Goal: Task Accomplishment & Management: Complete application form

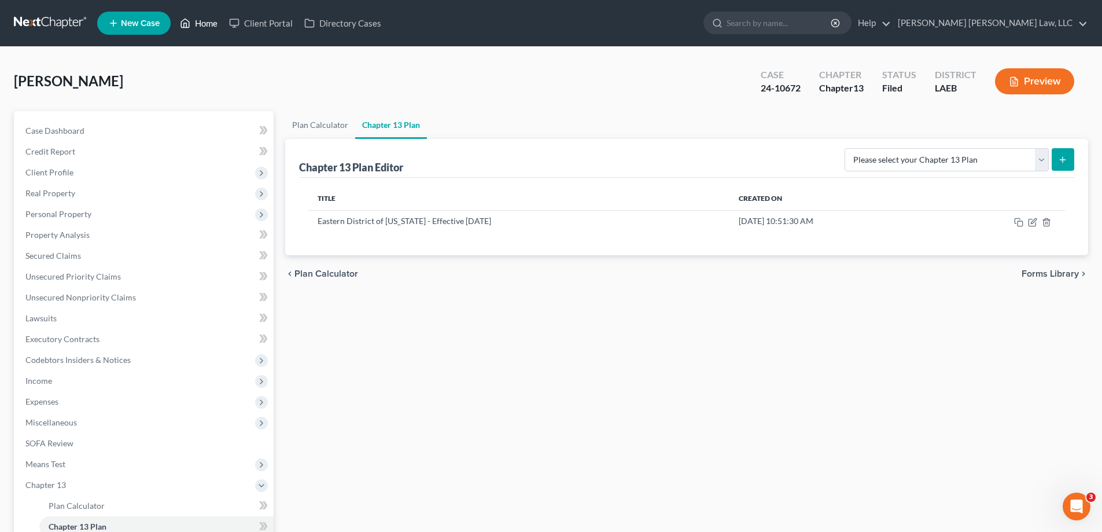
click at [202, 21] on link "Home" at bounding box center [198, 23] width 49 height 21
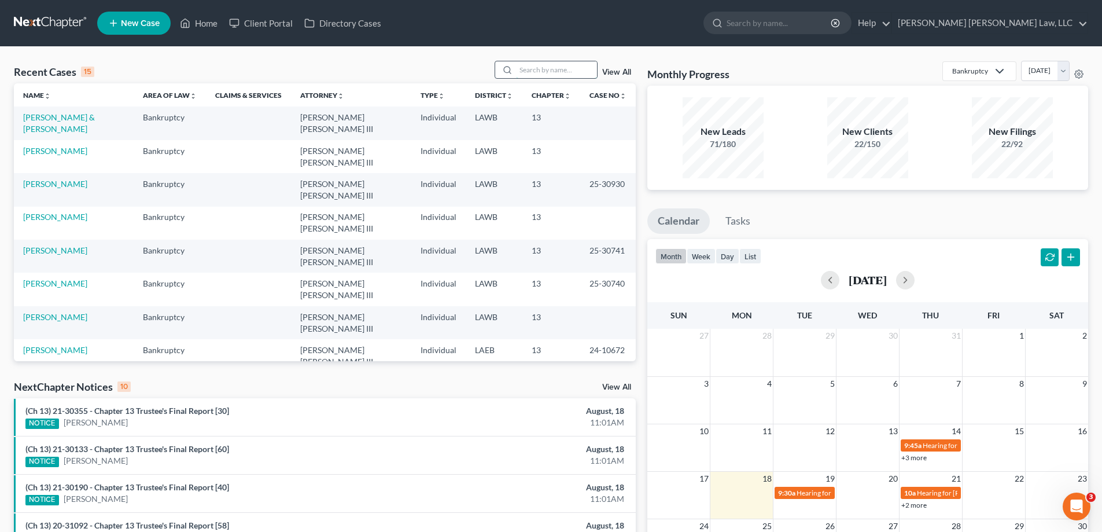
click at [549, 71] on input "search" at bounding box center [556, 69] width 81 height 17
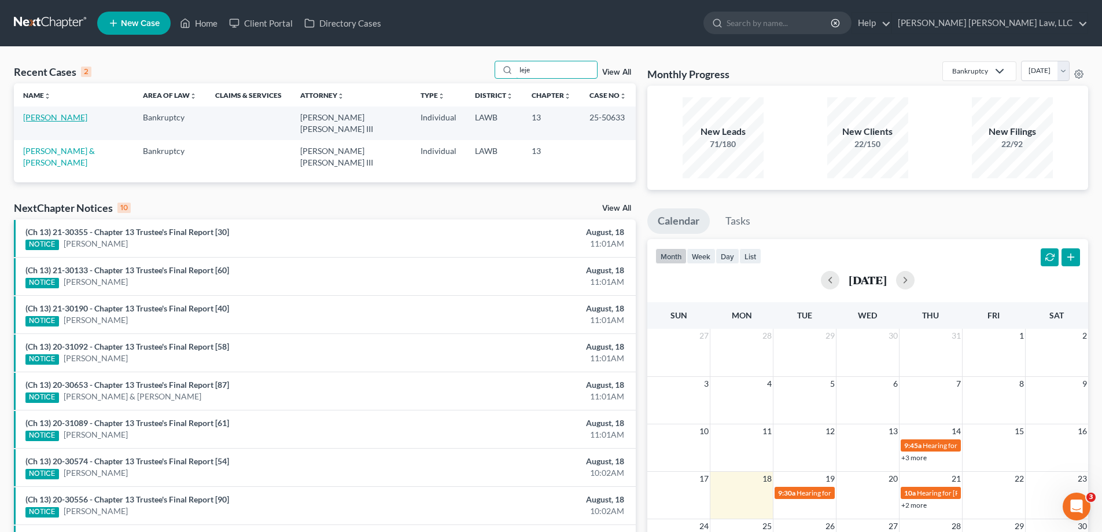
type input "leje"
click at [53, 120] on link "[PERSON_NAME]" at bounding box center [55, 117] width 64 height 10
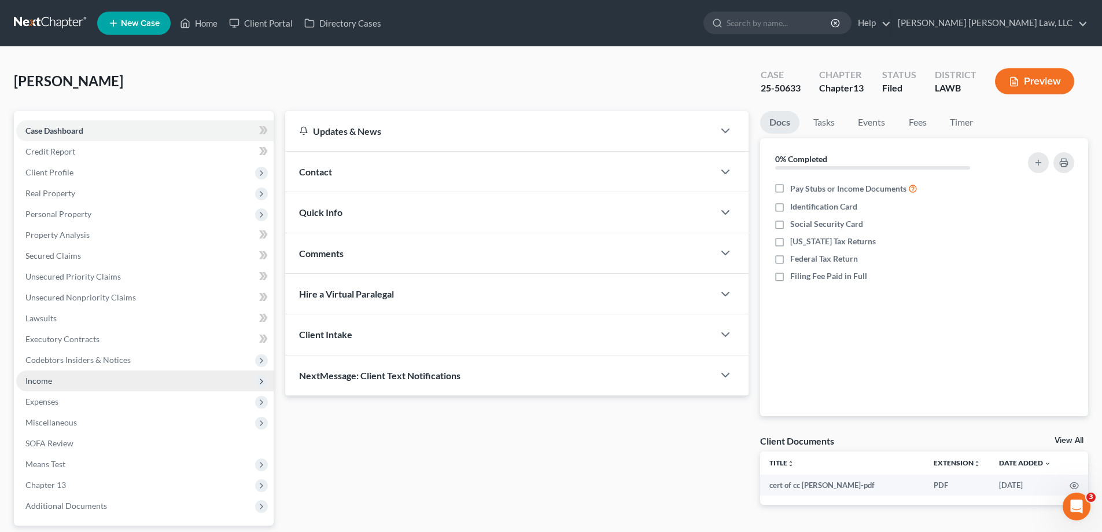
click at [58, 383] on span "Income" at bounding box center [144, 380] width 257 height 21
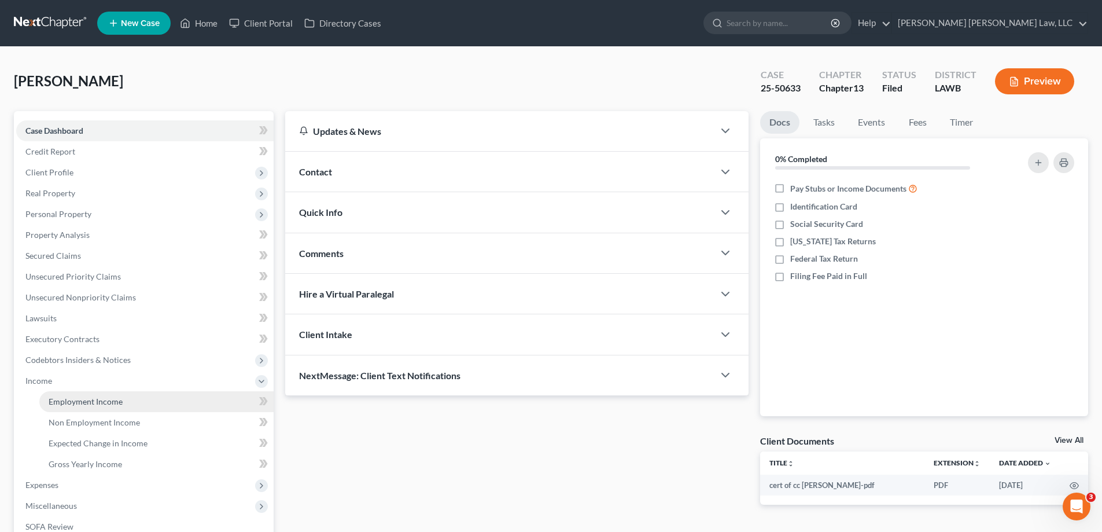
click at [79, 404] on span "Employment Income" at bounding box center [86, 401] width 74 height 10
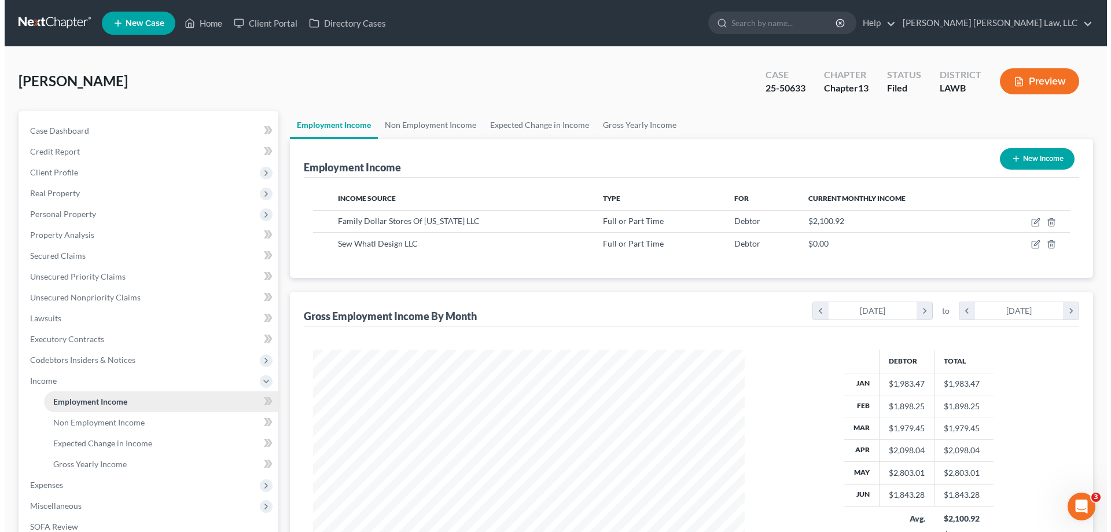
scroll to position [216, 455]
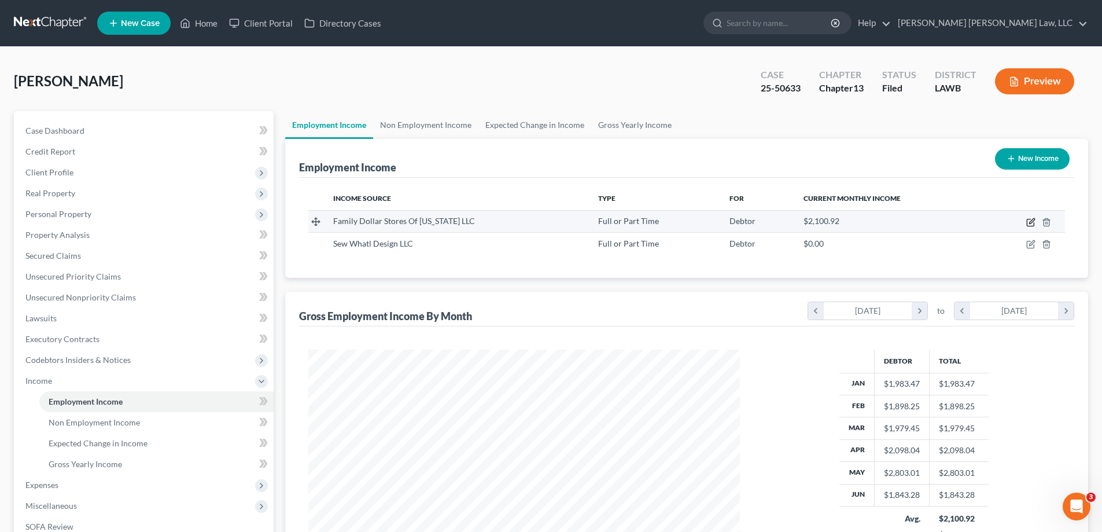
click at [1031, 222] on icon "button" at bounding box center [1031, 220] width 5 height 5
select select "0"
select select "48"
select select "2"
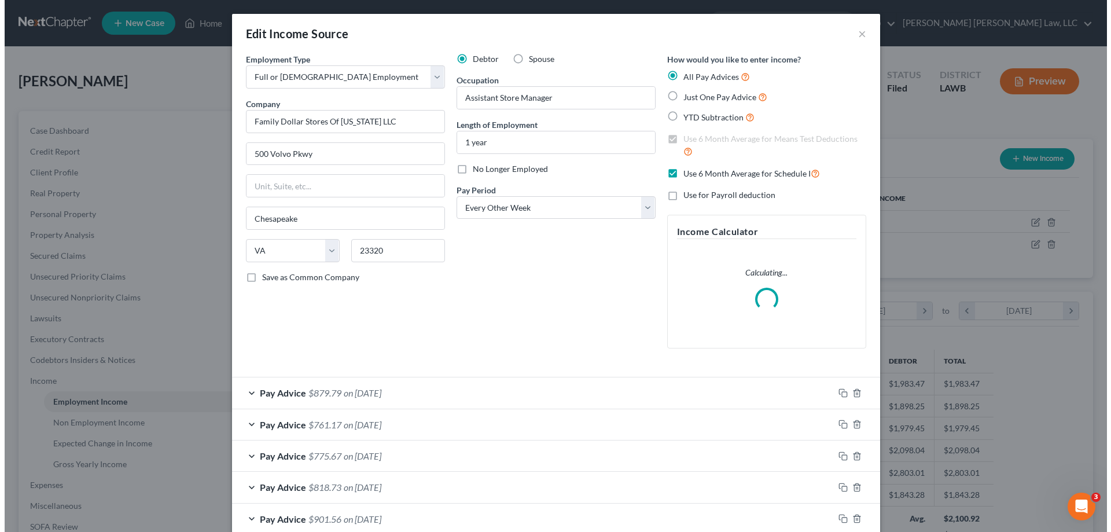
scroll to position [217, 459]
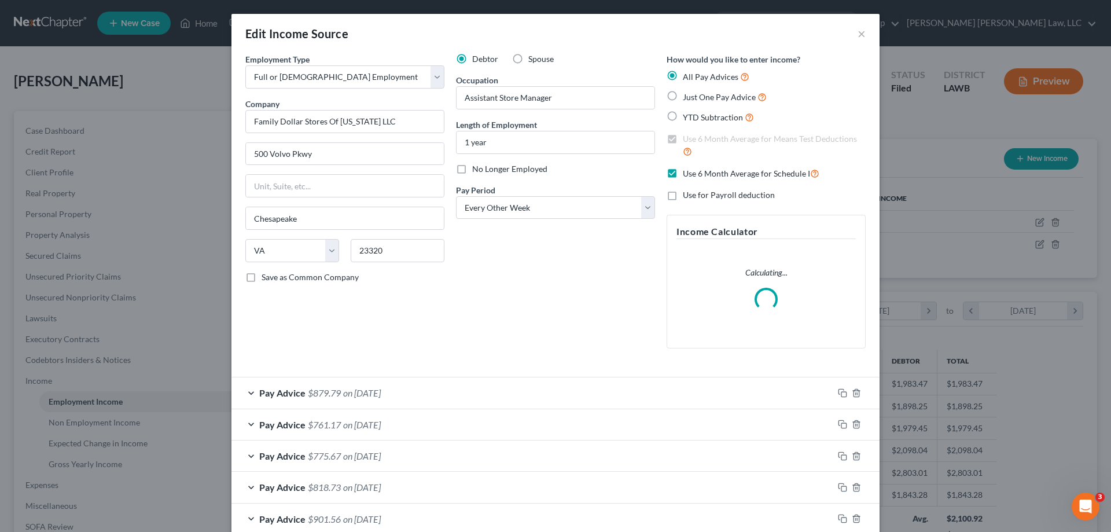
click at [472, 173] on label "No Longer Employed" at bounding box center [509, 169] width 75 height 12
click at [477, 171] on input "No Longer Employed" at bounding box center [481, 167] width 8 height 8
checkbox input "true"
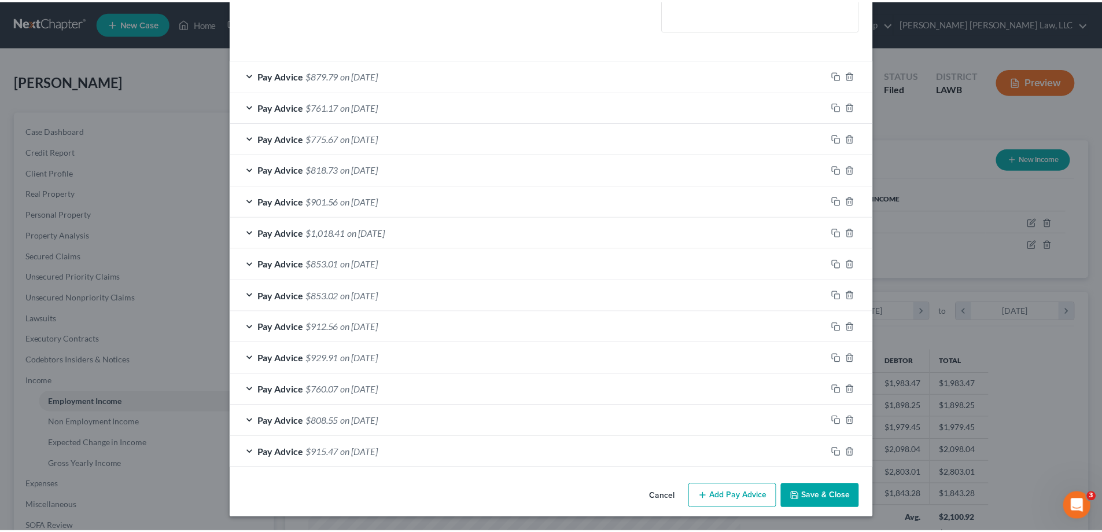
scroll to position [318, 0]
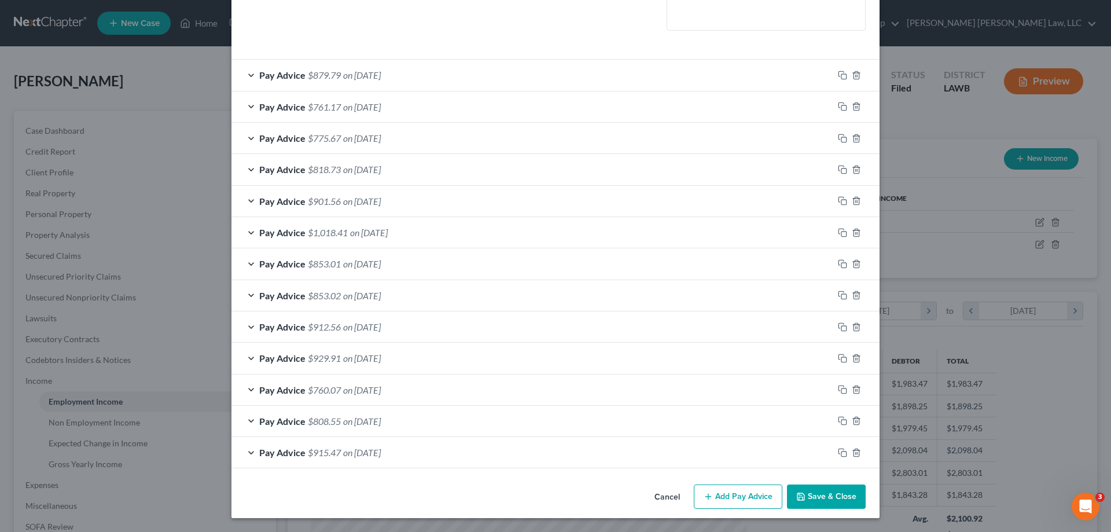
click at [805, 490] on button "Save & Close" at bounding box center [826, 496] width 79 height 24
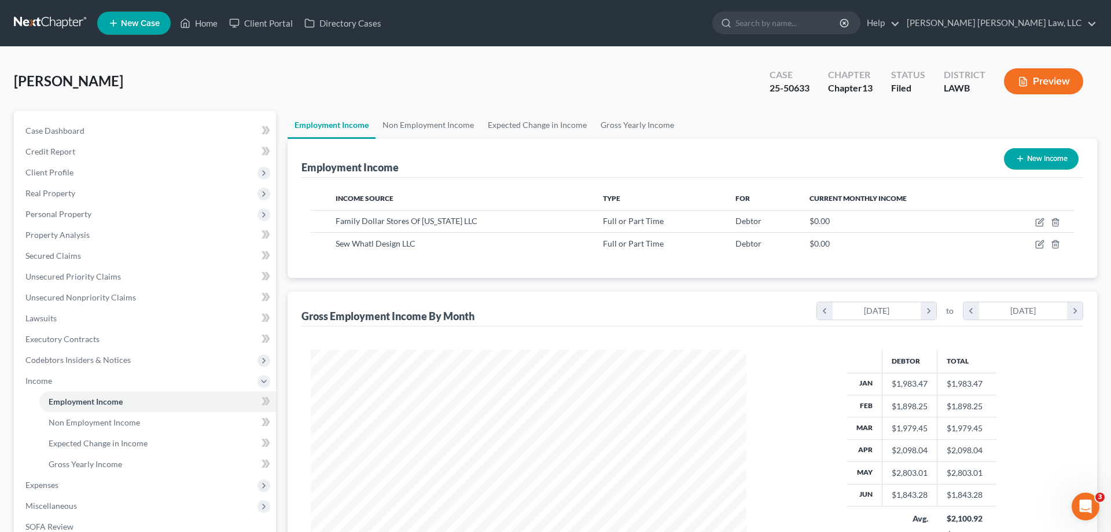
scroll to position [578196, 577957]
click at [1024, 239] on td at bounding box center [1025, 244] width 79 height 22
click at [1031, 244] on icon "button" at bounding box center [1030, 243] width 9 height 9
select select "0"
select select "19"
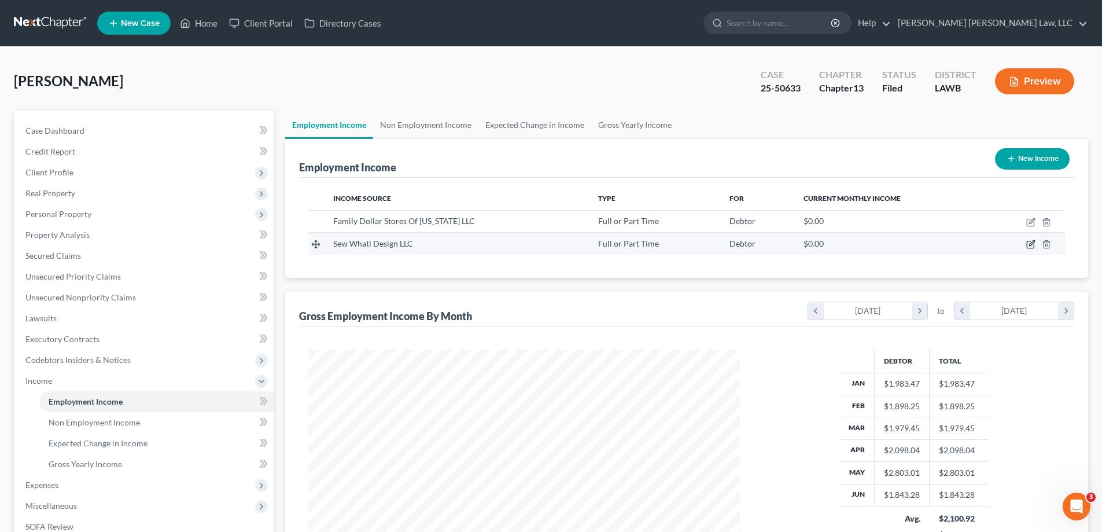
select select "3"
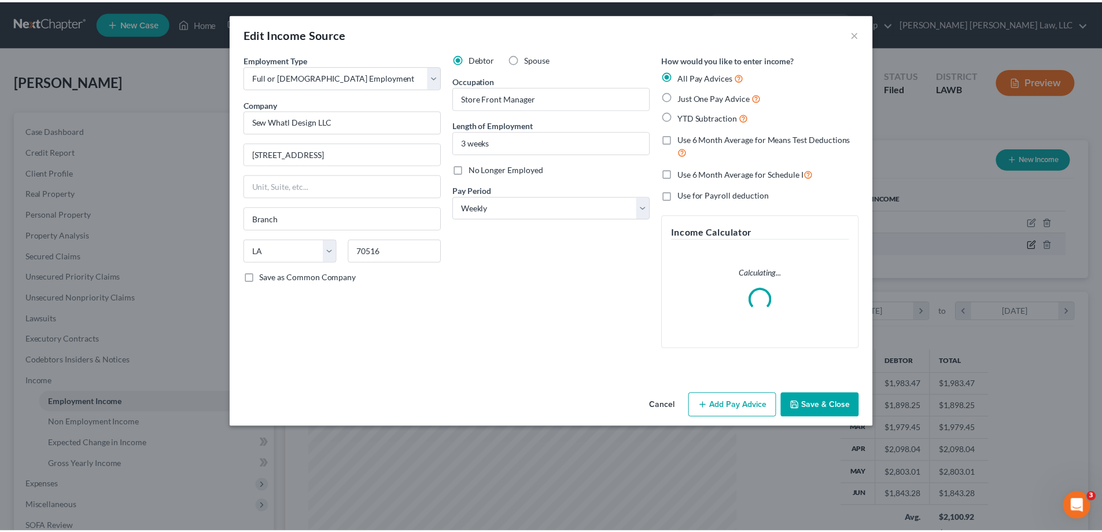
scroll to position [217, 459]
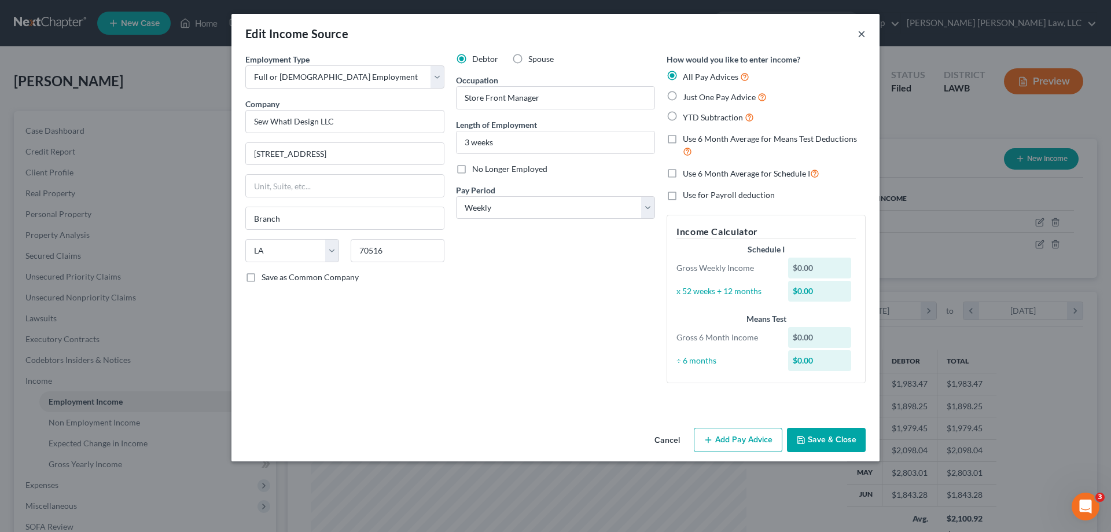
click at [860, 35] on button "×" at bounding box center [861, 34] width 8 height 14
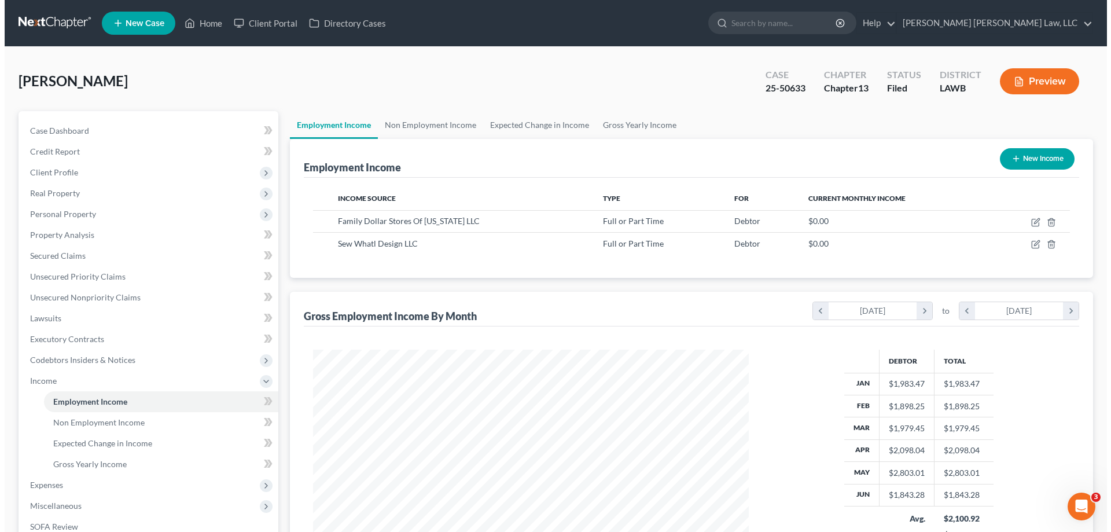
scroll to position [578196, 577957]
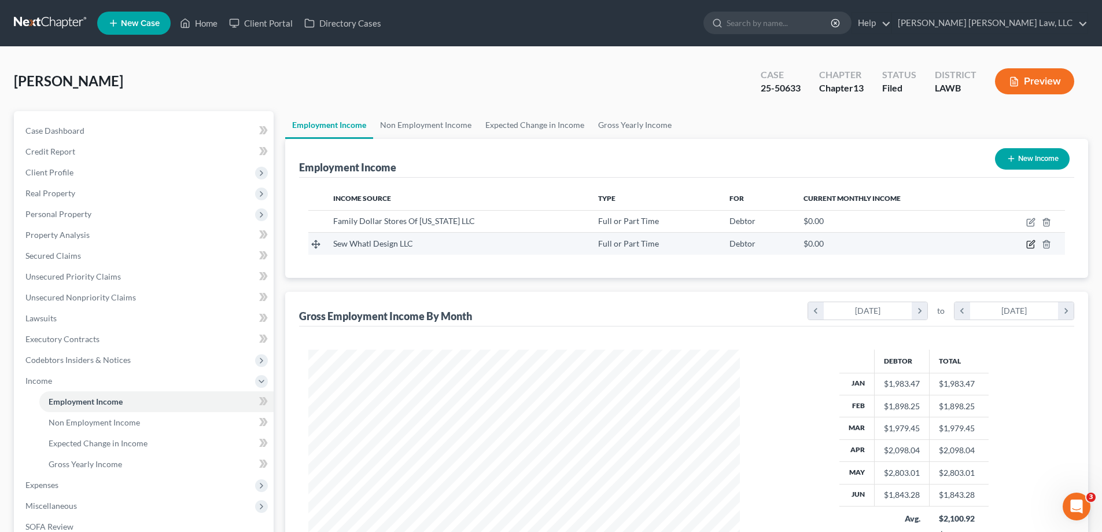
click at [1027, 244] on icon "button" at bounding box center [1030, 244] width 7 height 7
select select "0"
select select "19"
select select "3"
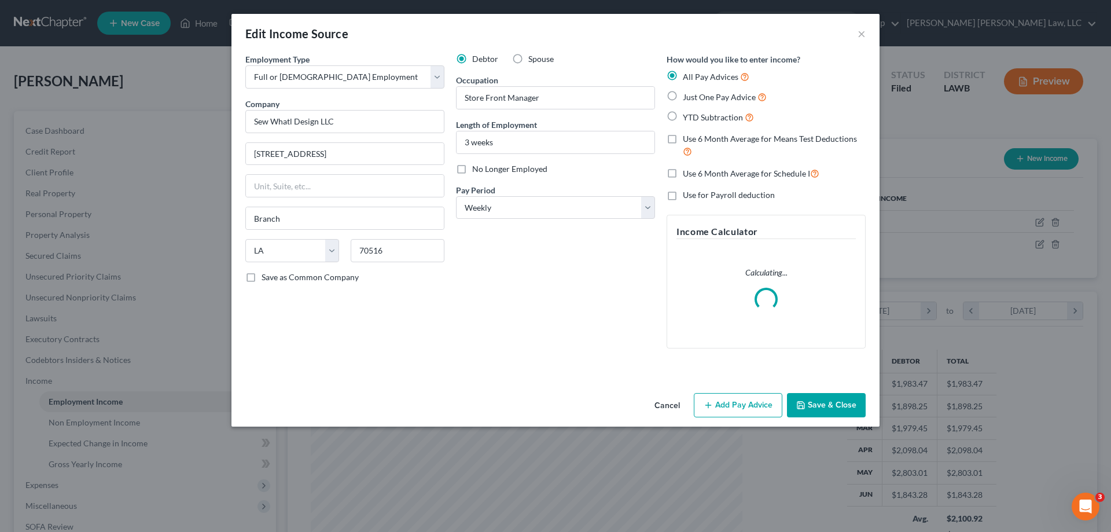
scroll to position [217, 459]
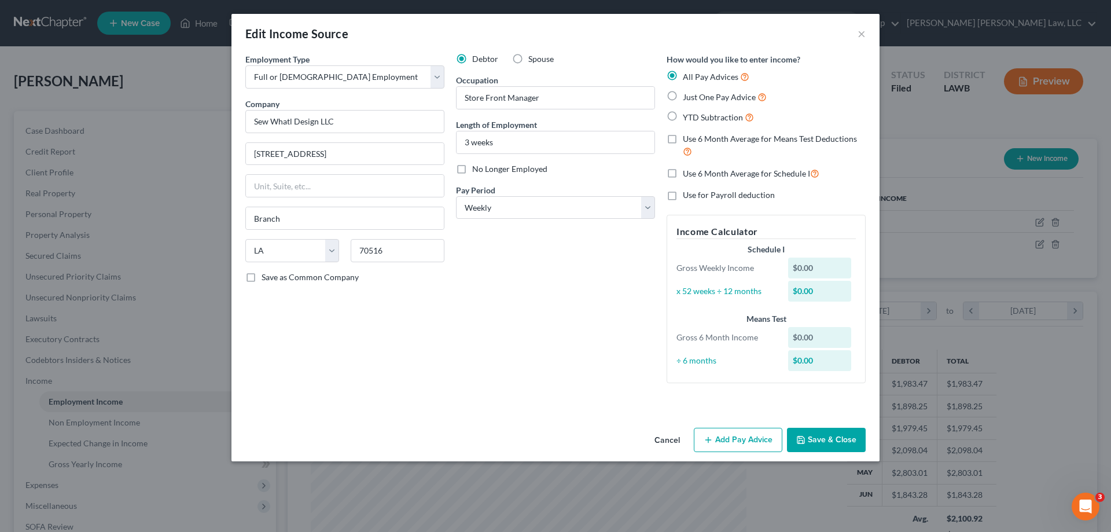
click at [748, 440] on button "Add Pay Advice" at bounding box center [738, 439] width 88 height 24
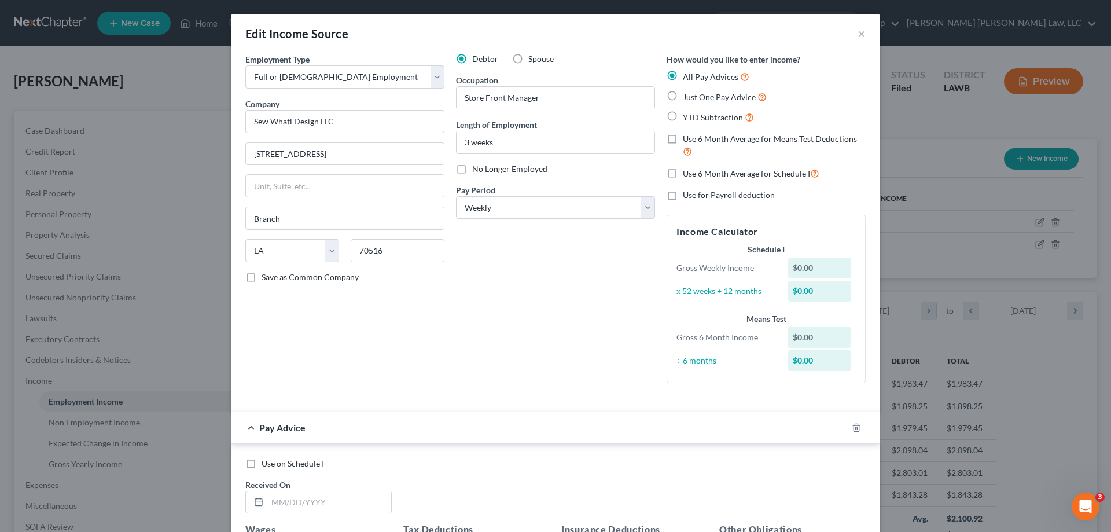
scroll to position [58, 0]
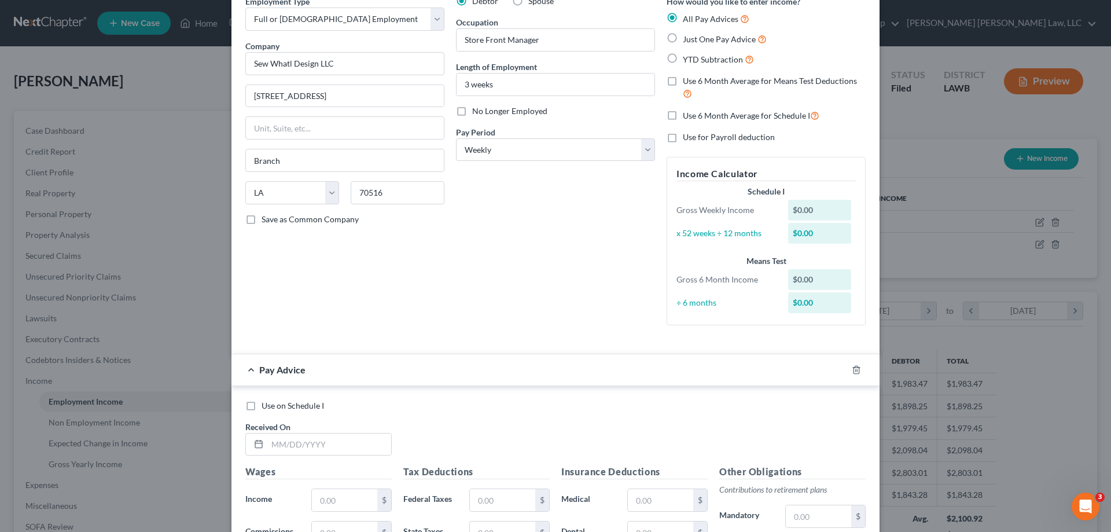
click at [700, 43] on span "Just One Pay Advice" at bounding box center [719, 39] width 73 height 10
click at [695, 40] on input "Just One Pay Advice" at bounding box center [691, 36] width 8 height 8
radio input "true"
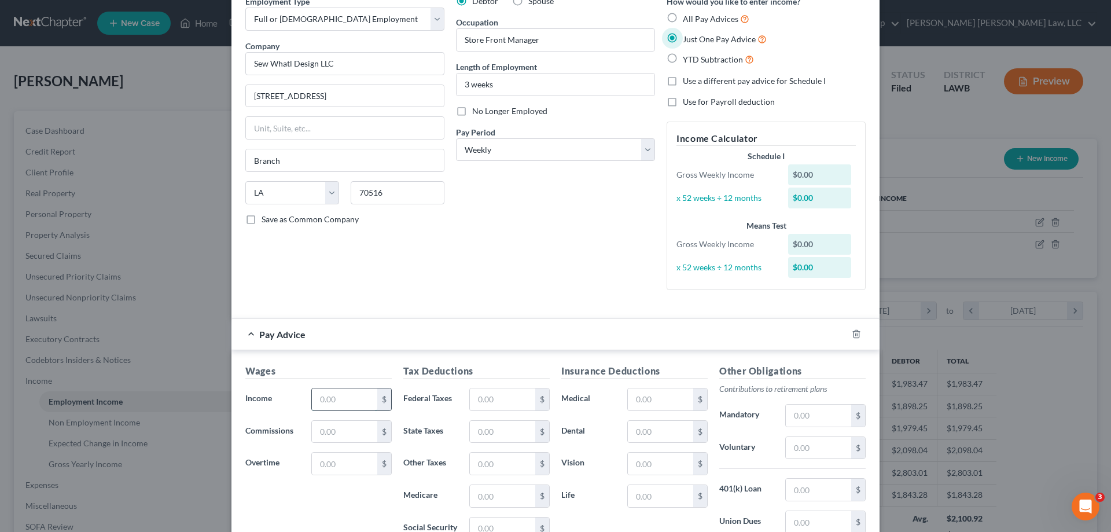
click at [360, 393] on input "text" at bounding box center [344, 399] width 65 height 22
type input "387.75"
click at [487, 403] on input "text" at bounding box center [502, 399] width 65 height 22
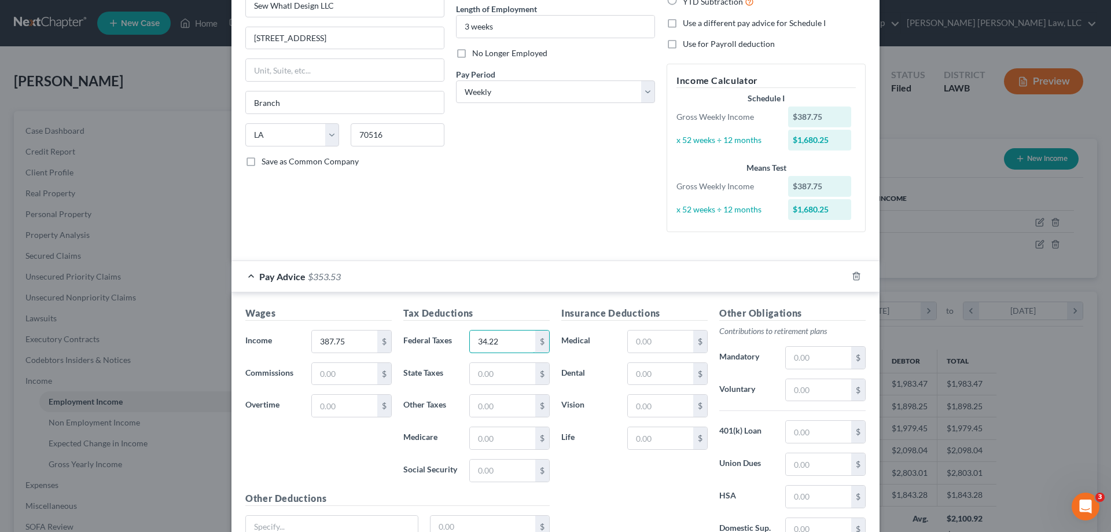
scroll to position [174, 0]
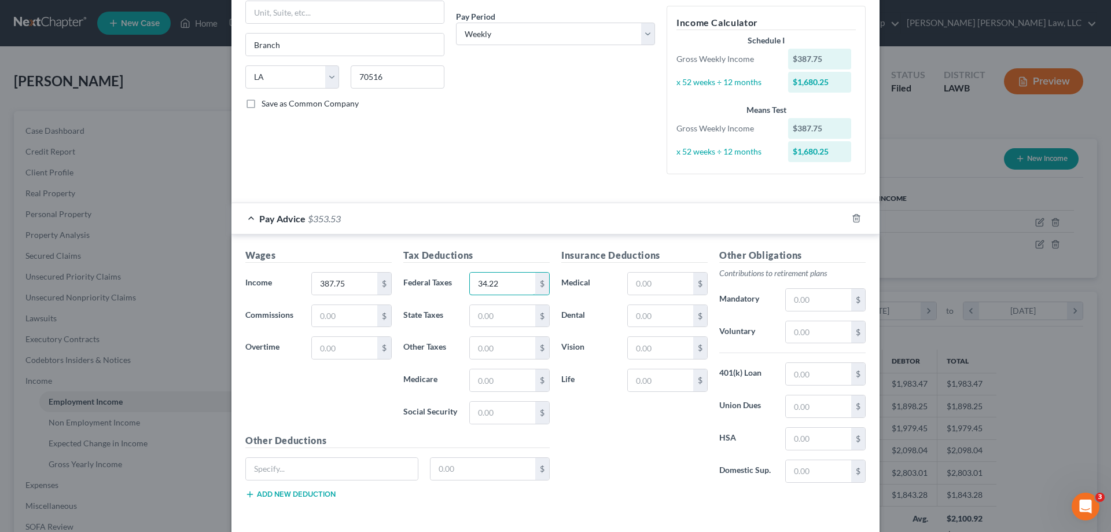
type input "34.22"
click at [619, 435] on div "Insurance Deductions Medical $ Dental $ Vision $ Life $" at bounding box center [634, 370] width 158 height 244
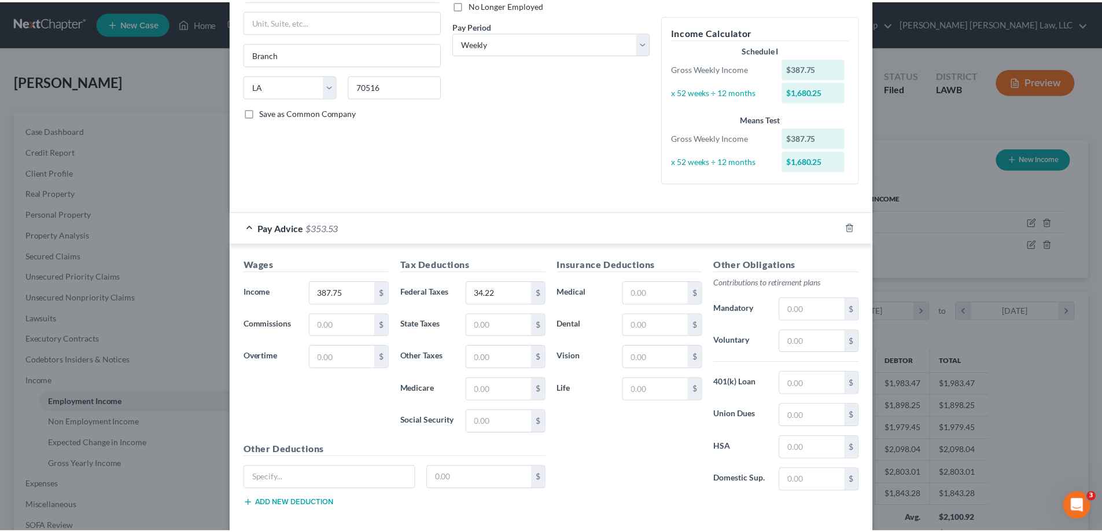
scroll to position [222, 0]
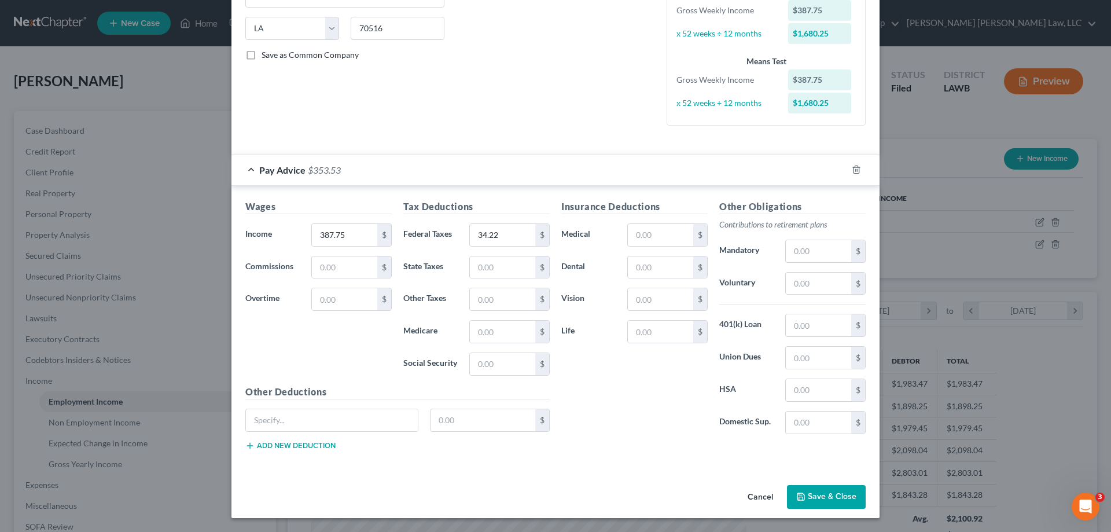
click at [813, 495] on button "Save & Close" at bounding box center [826, 497] width 79 height 24
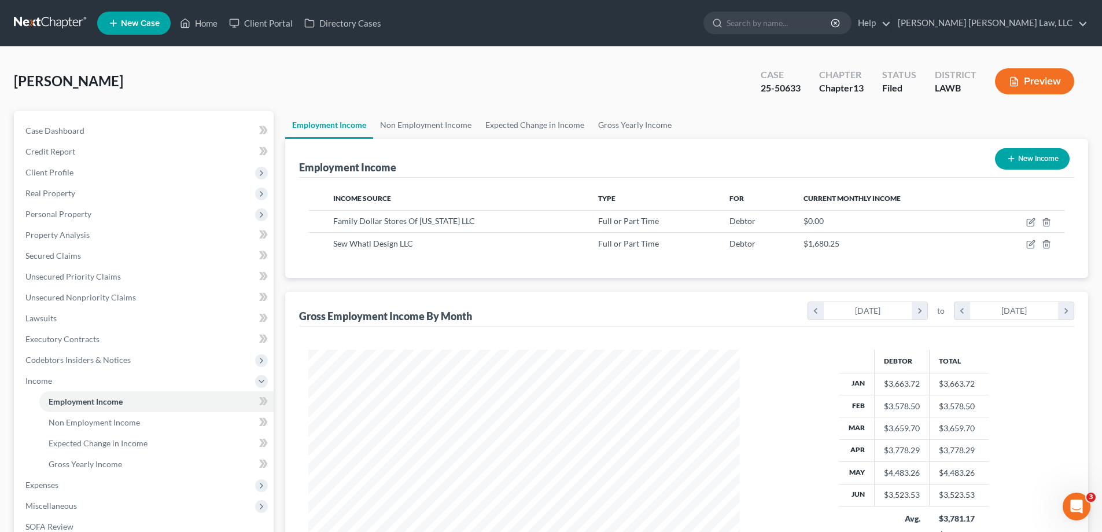
scroll to position [116, 0]
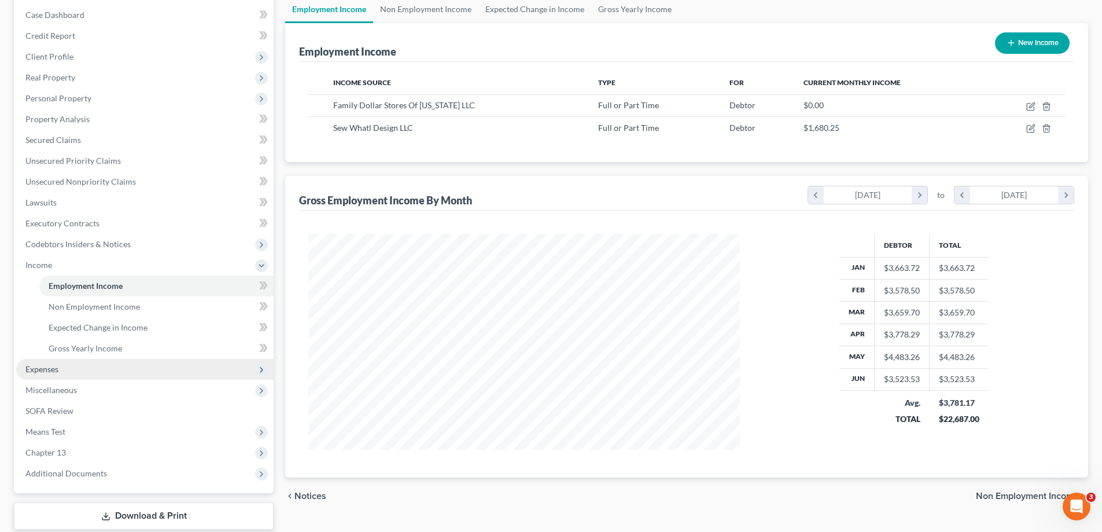
click at [65, 364] on span "Expenses" at bounding box center [144, 369] width 257 height 21
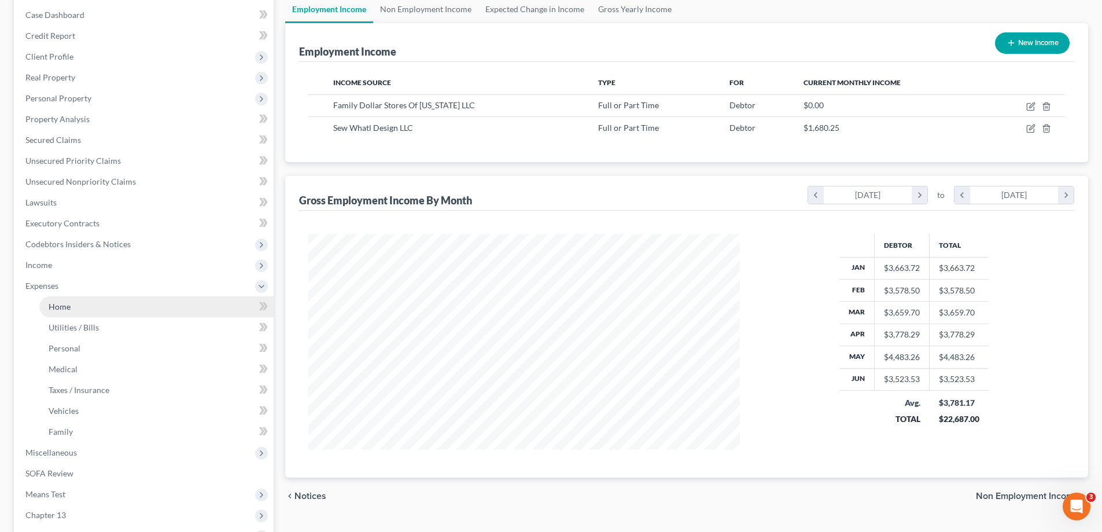
click at [79, 311] on link "Home" at bounding box center [156, 306] width 234 height 21
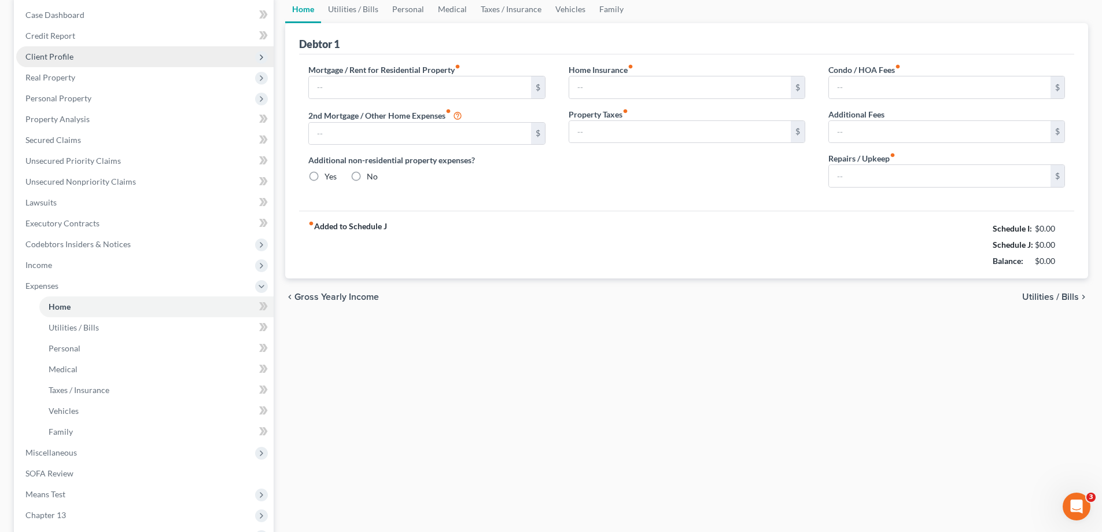
type input "0.00"
radio input "true"
type input "0.00"
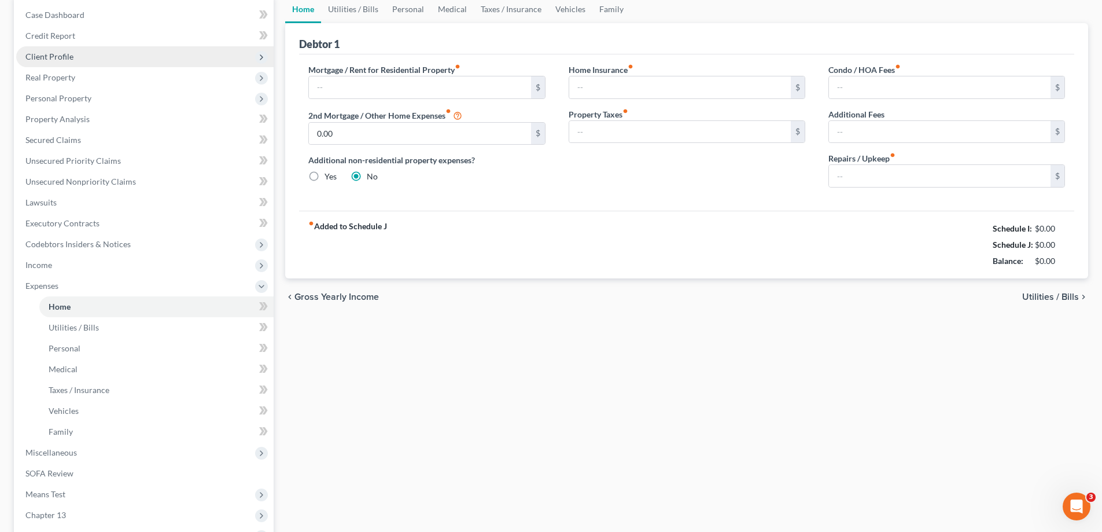
type input "0.00"
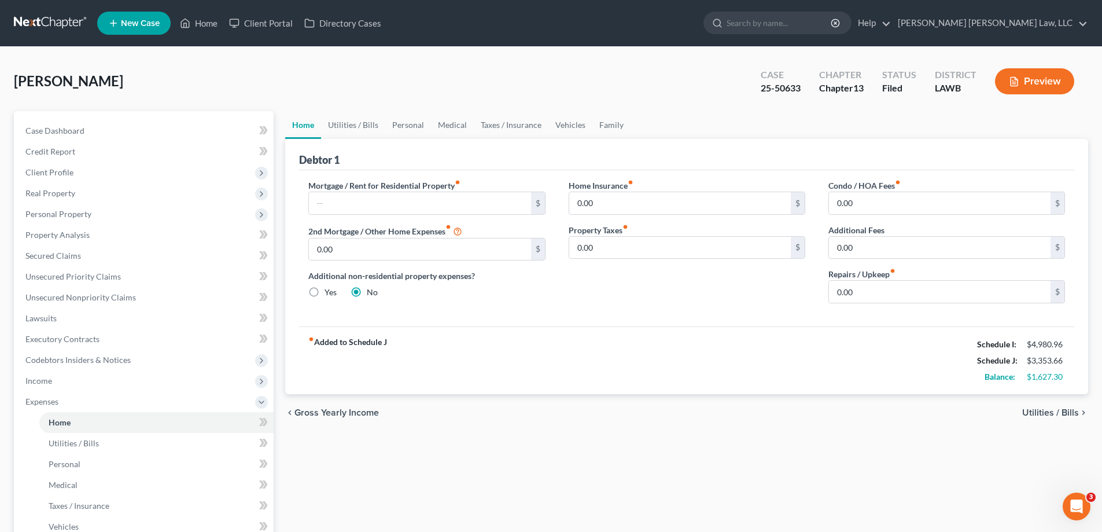
click at [502, 316] on div "Mortgage / Rent for Residential Property fiber_manual_record $ 2nd Mortgage / O…" at bounding box center [686, 248] width 775 height 156
click at [507, 357] on div "fiber_manual_record Added to Schedule J Schedule I: $4,980.96 Schedule J: $3,35…" at bounding box center [686, 360] width 775 height 68
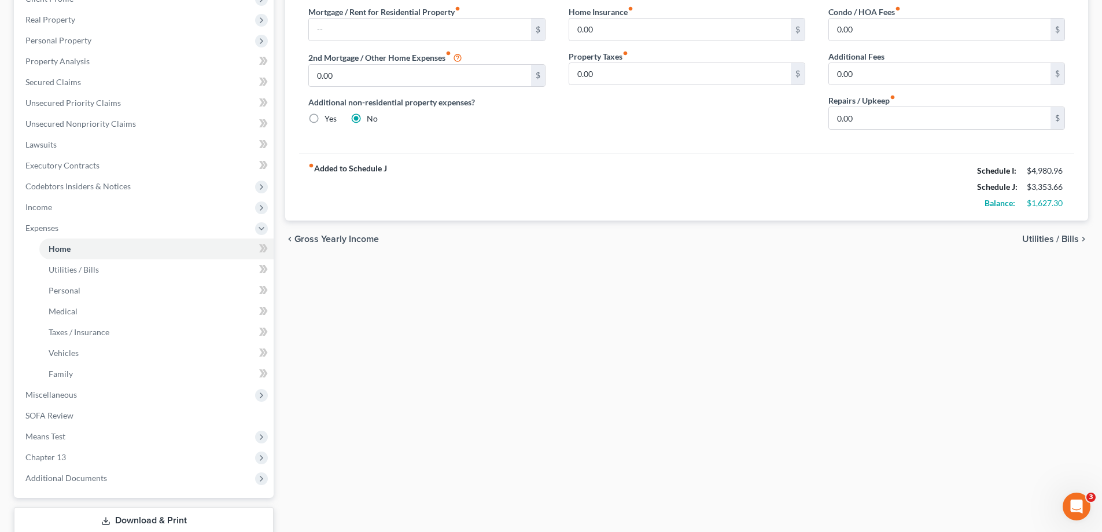
scroll to position [250, 0]
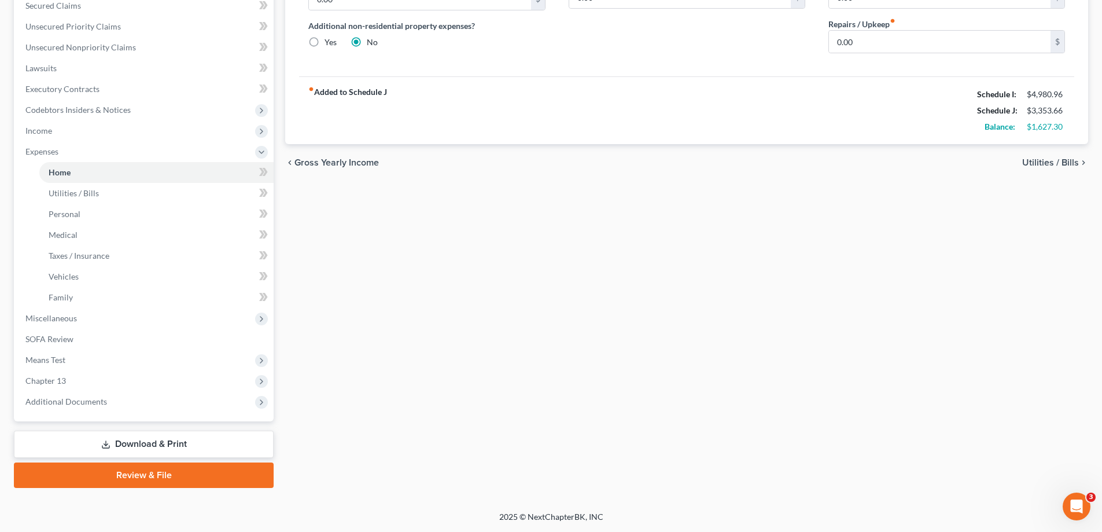
click at [158, 451] on link "Download & Print" at bounding box center [144, 443] width 260 height 27
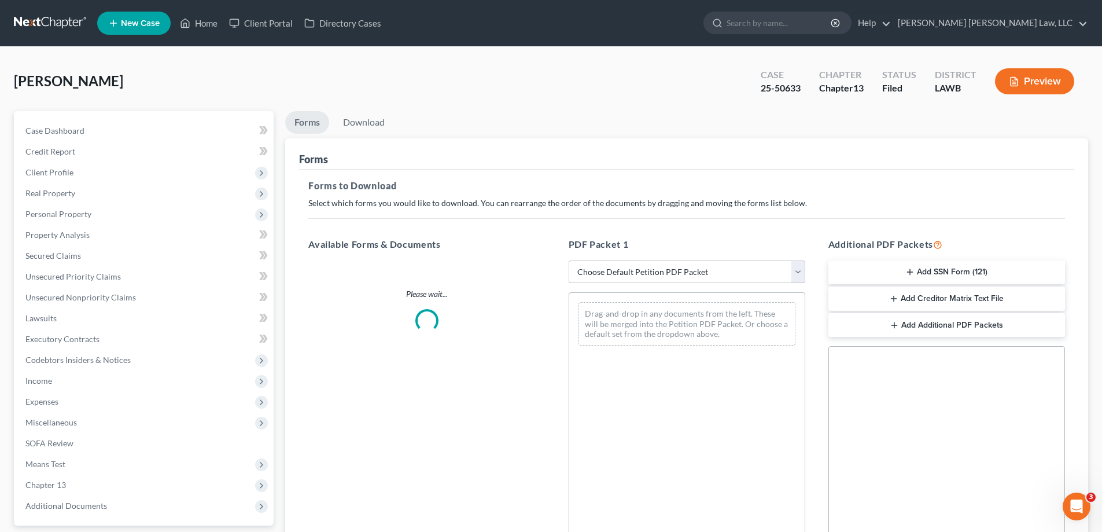
drag, startPoint x: 667, startPoint y: 276, endPoint x: 666, endPoint y: 282, distance: 5.8
click at [667, 276] on select "Choose Default Petition PDF Packet Complete Bankruptcy Petition (all forms and …" at bounding box center [687, 271] width 237 height 23
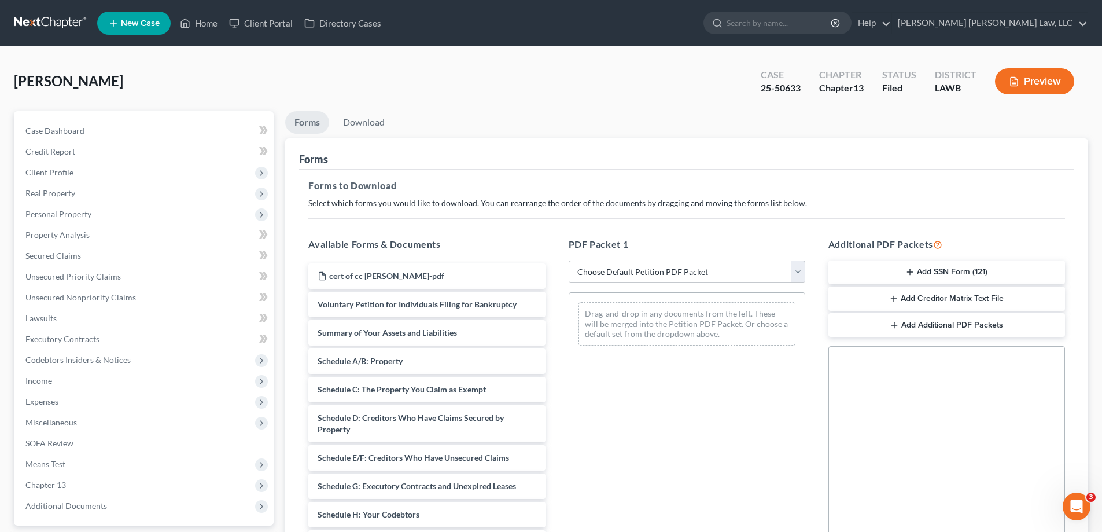
select select "2"
click at [569, 260] on select "Choose Default Petition PDF Packet Complete Bankruptcy Petition (all forms and …" at bounding box center [687, 271] width 237 height 23
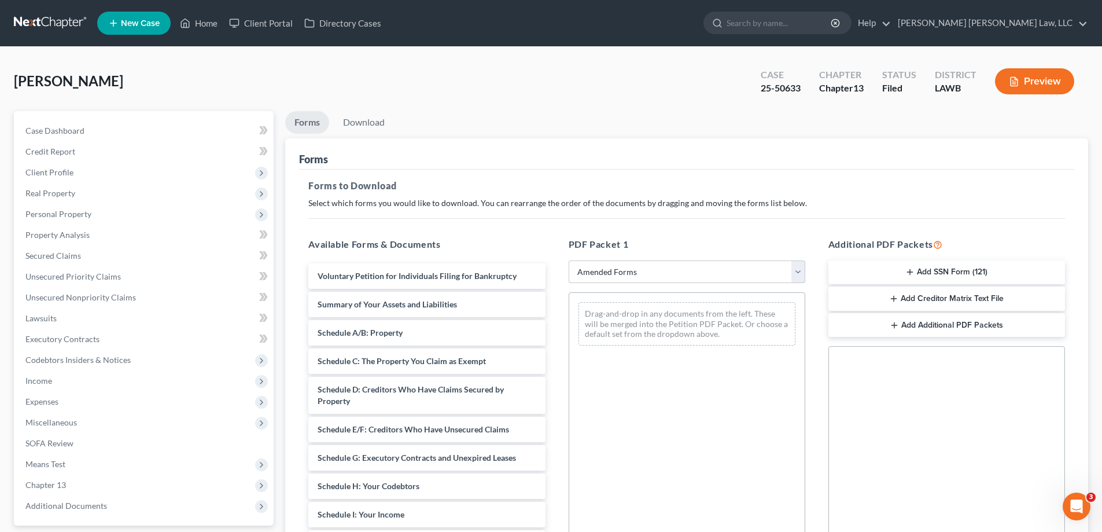
scroll to position [58, 0]
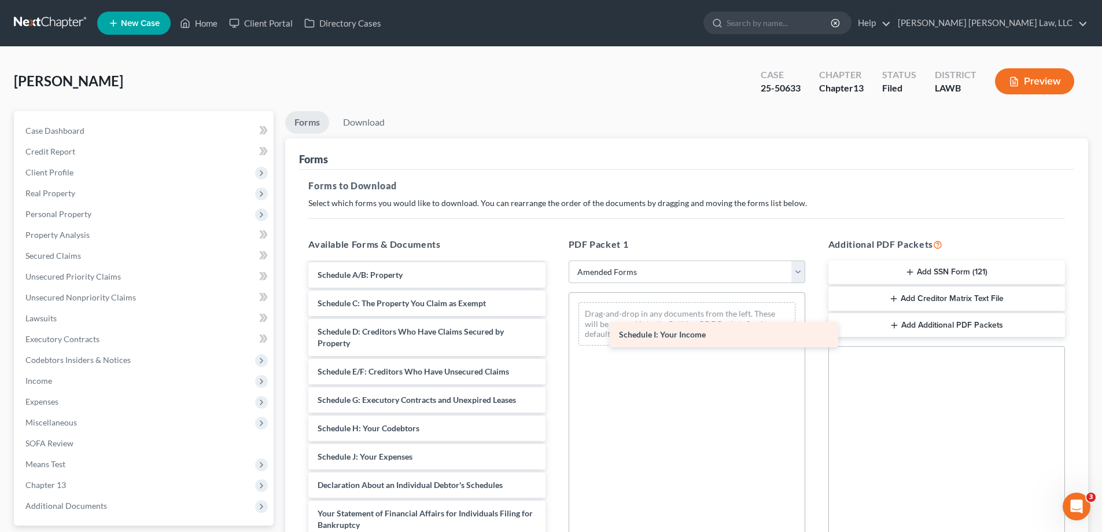
drag, startPoint x: 404, startPoint y: 457, endPoint x: 701, endPoint y: 333, distance: 322.0
click at [554, 330] on div "Schedule I: Your Income Voluntary Petition for Individuals Filing for Bankruptc…" at bounding box center [426, 447] width 255 height 485
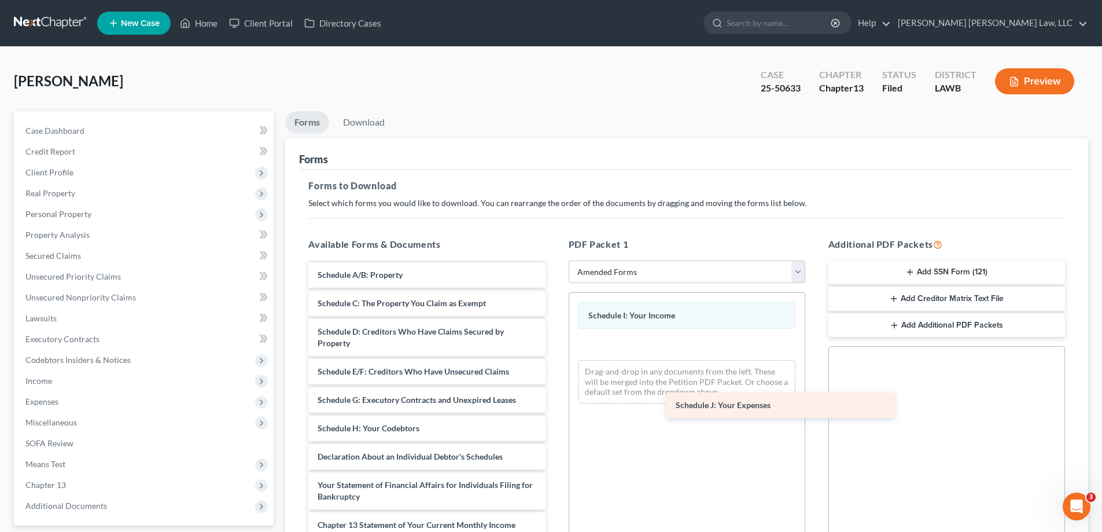
drag, startPoint x: 356, startPoint y: 455, endPoint x: 736, endPoint y: 386, distance: 385.5
click at [554, 389] on div "Schedule J: Your Expenses Voluntary Petition for Individuals Filing for Bankrup…" at bounding box center [426, 433] width 255 height 457
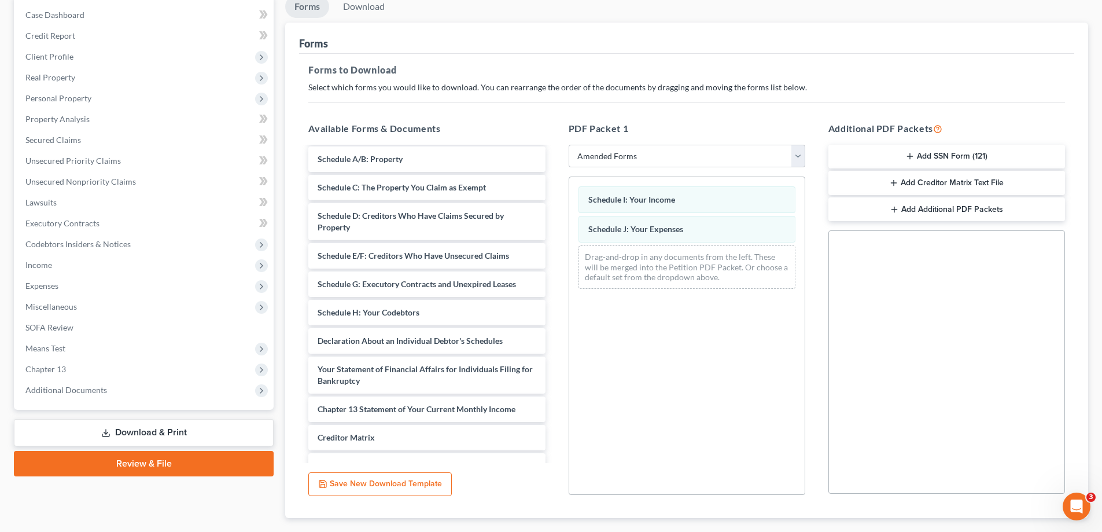
scroll to position [183, 0]
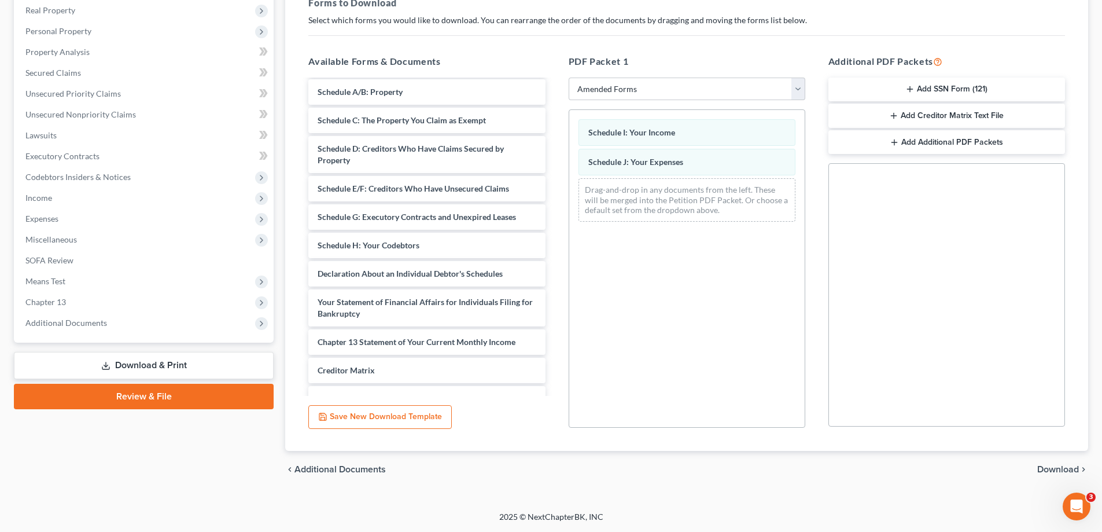
click at [1045, 469] on span "Download" at bounding box center [1058, 468] width 42 height 9
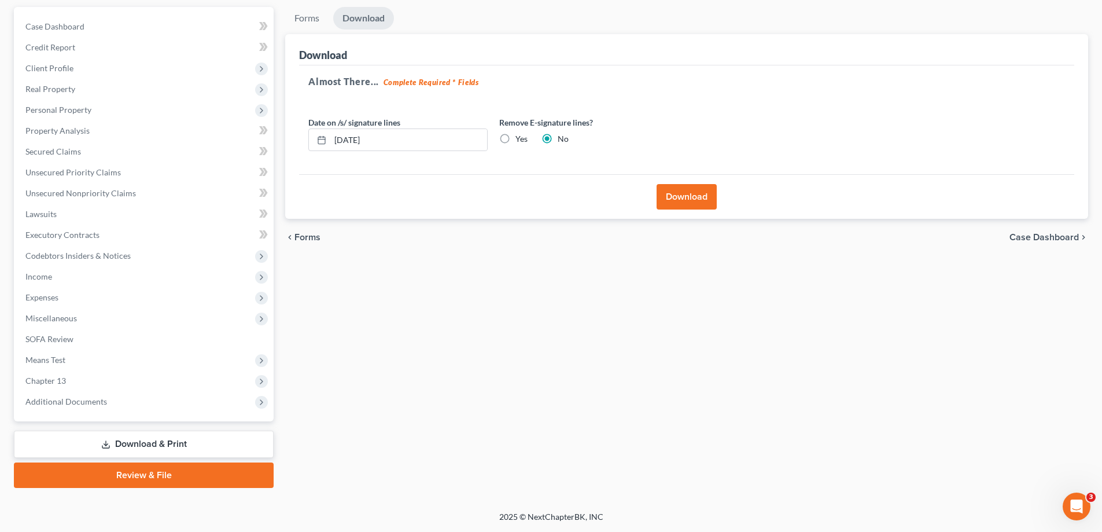
scroll to position [104, 0]
click at [50, 284] on span "Income" at bounding box center [144, 276] width 257 height 21
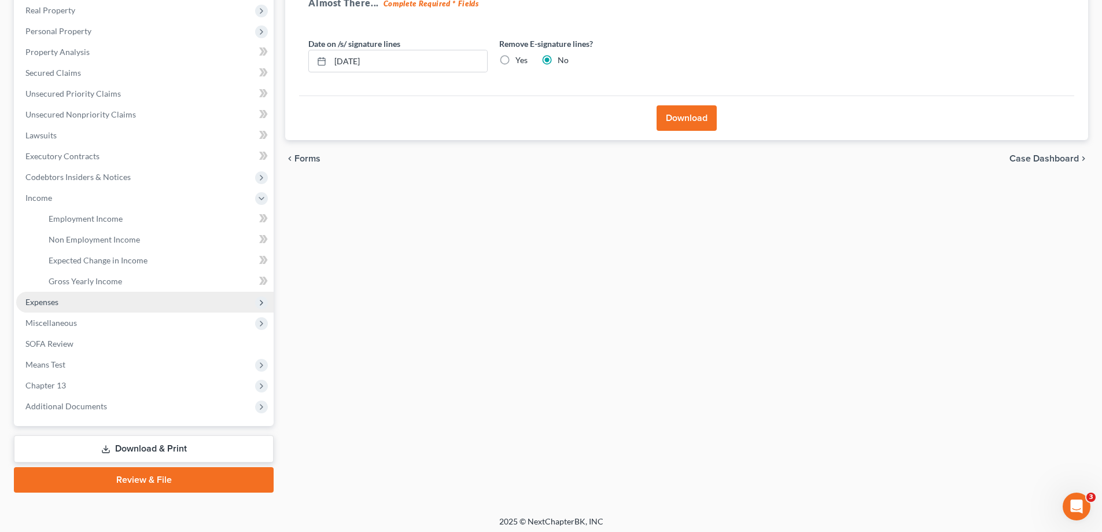
click at [63, 298] on span "Expenses" at bounding box center [144, 302] width 257 height 21
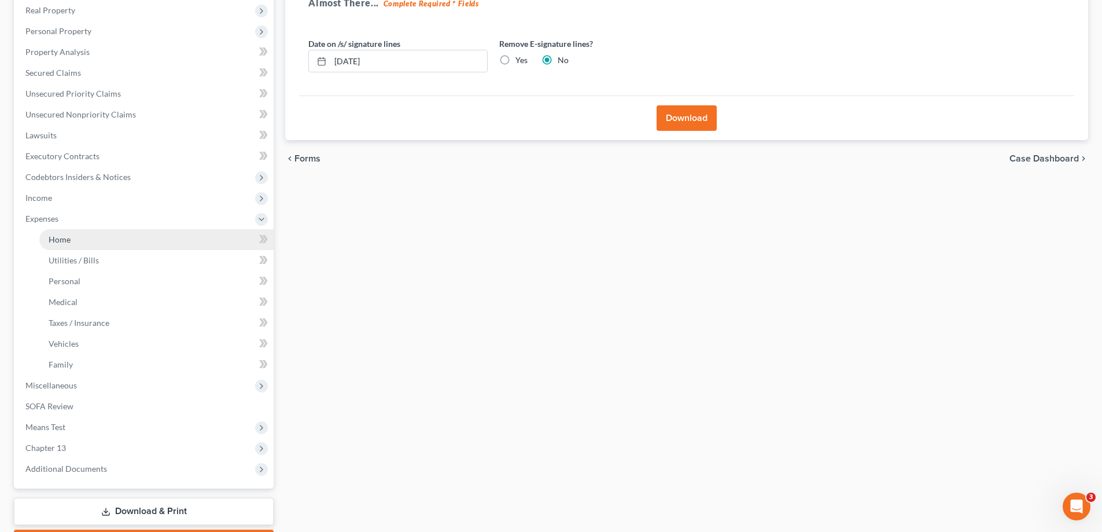
click at [58, 245] on link "Home" at bounding box center [156, 239] width 234 height 21
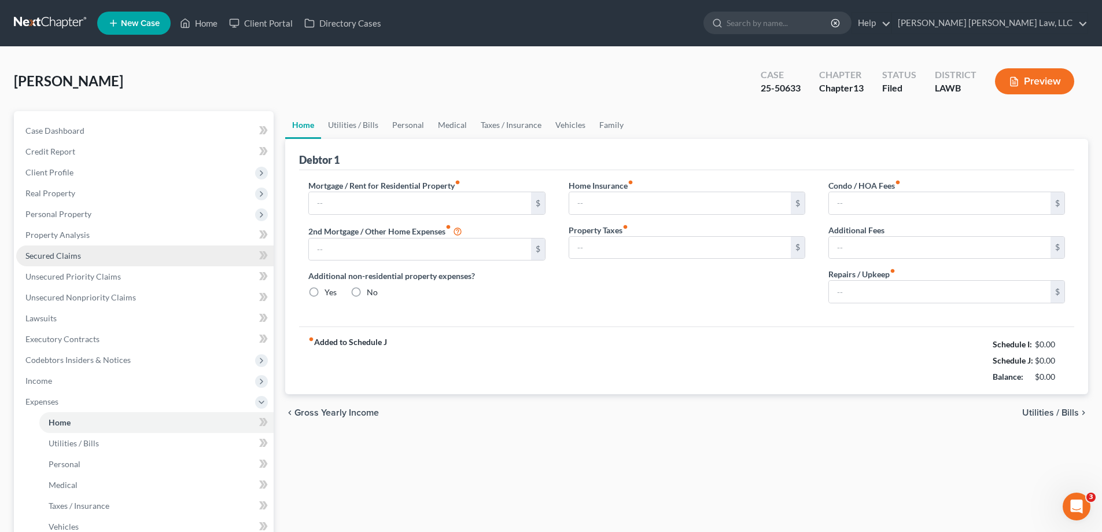
type input "0.00"
radio input "true"
type input "0.00"
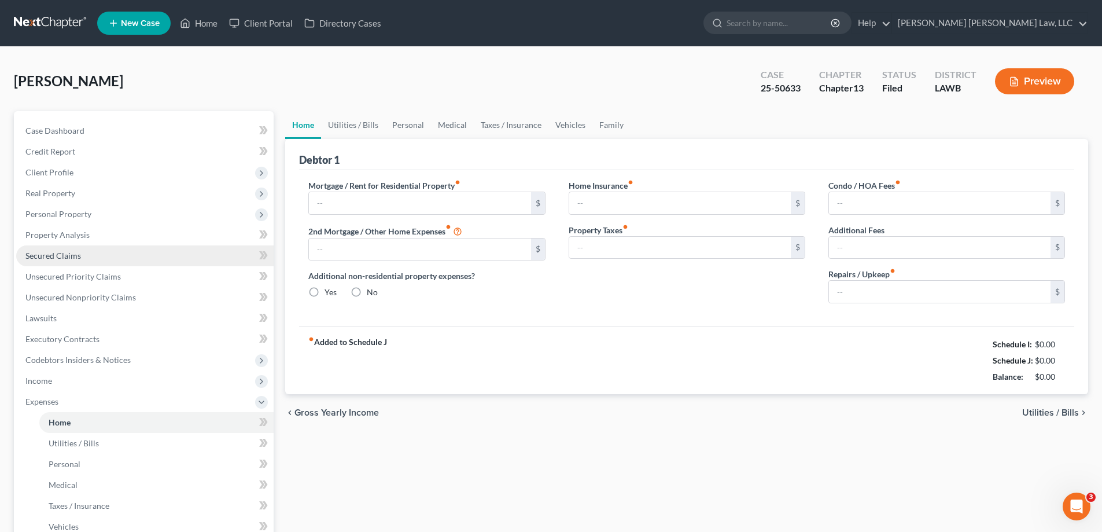
type input "0.00"
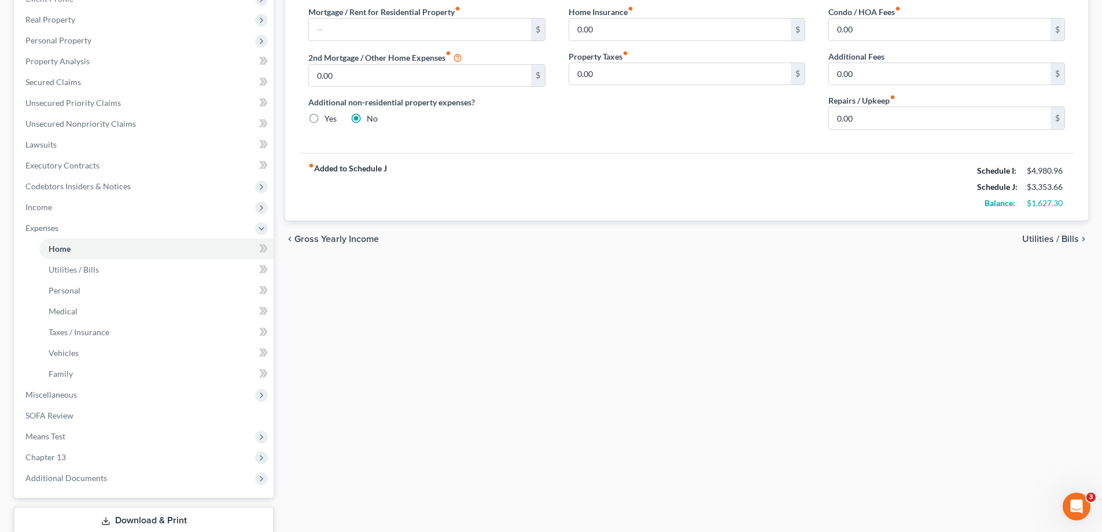
scroll to position [250, 0]
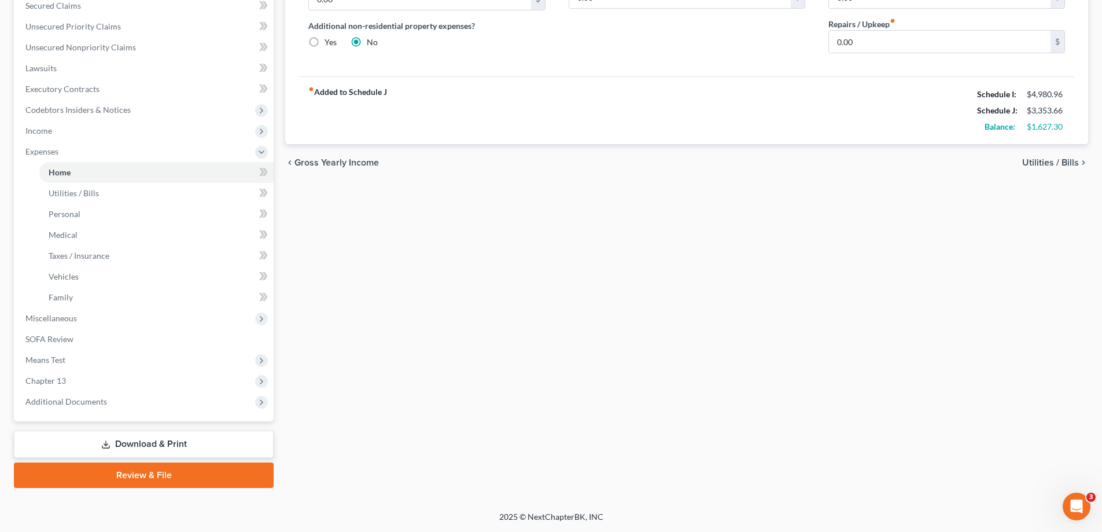
click at [185, 438] on link "Download & Print" at bounding box center [144, 443] width 260 height 27
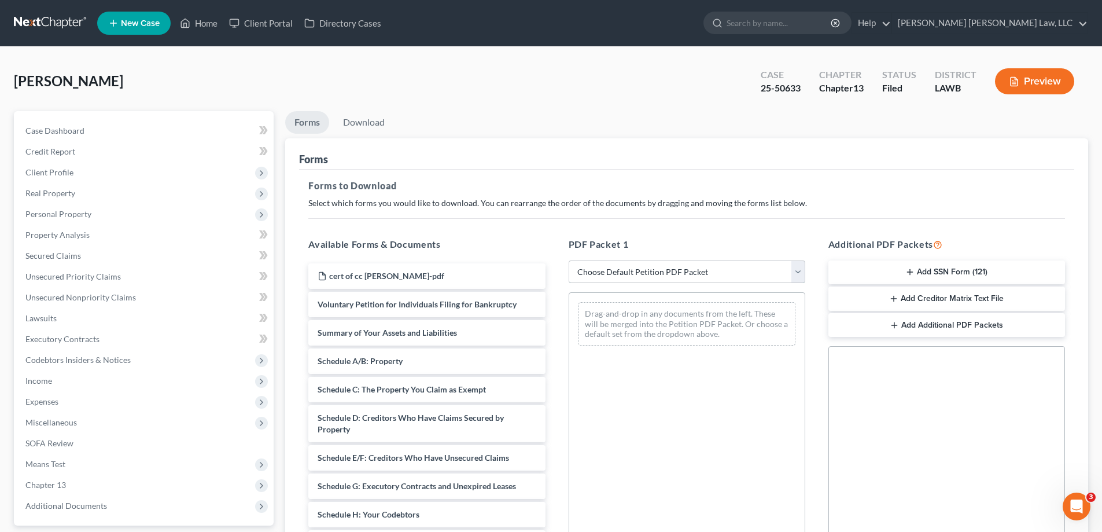
click at [637, 276] on select "Choose Default Petition PDF Packet Complete Bankruptcy Petition (all forms and …" at bounding box center [687, 271] width 237 height 23
select select "2"
click at [569, 260] on select "Choose Default Petition PDF Packet Complete Bankruptcy Petition (all forms and …" at bounding box center [687, 271] width 237 height 23
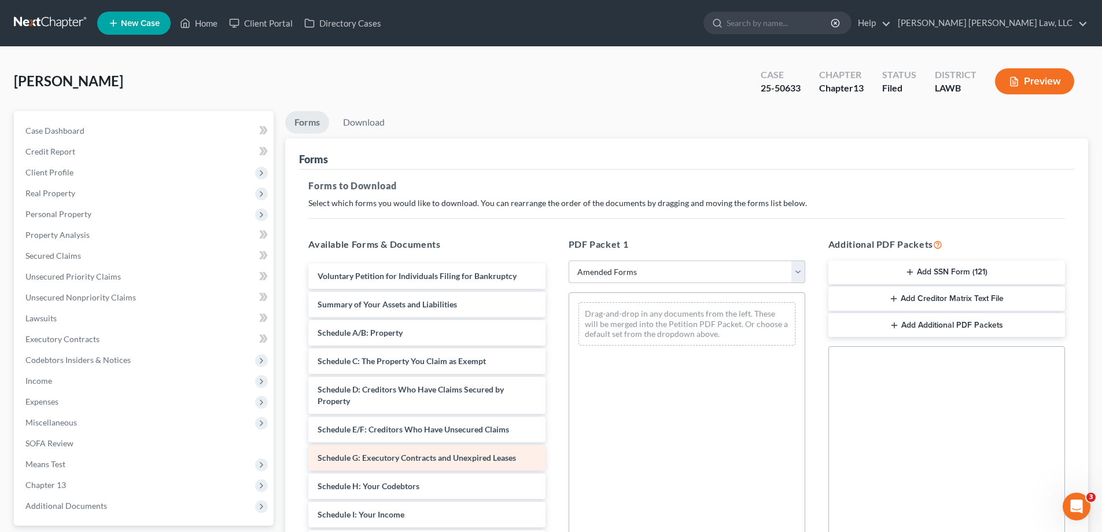
scroll to position [58, 0]
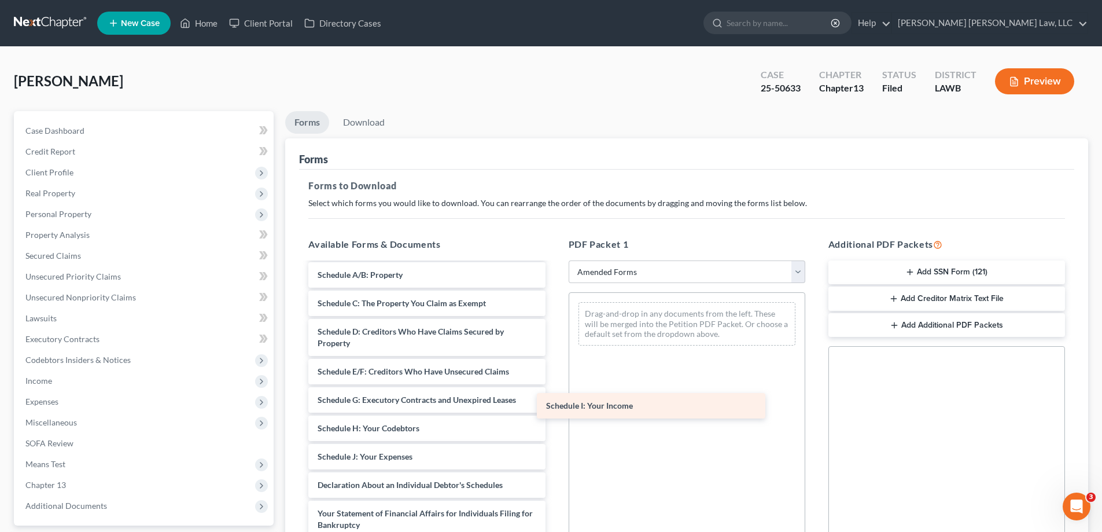
drag, startPoint x: 366, startPoint y: 452, endPoint x: 622, endPoint y: 363, distance: 271.3
click at [554, 363] on div "Schedule I: Your Income Voluntary Petition for Individuals Filing for Bankruptc…" at bounding box center [426, 447] width 255 height 485
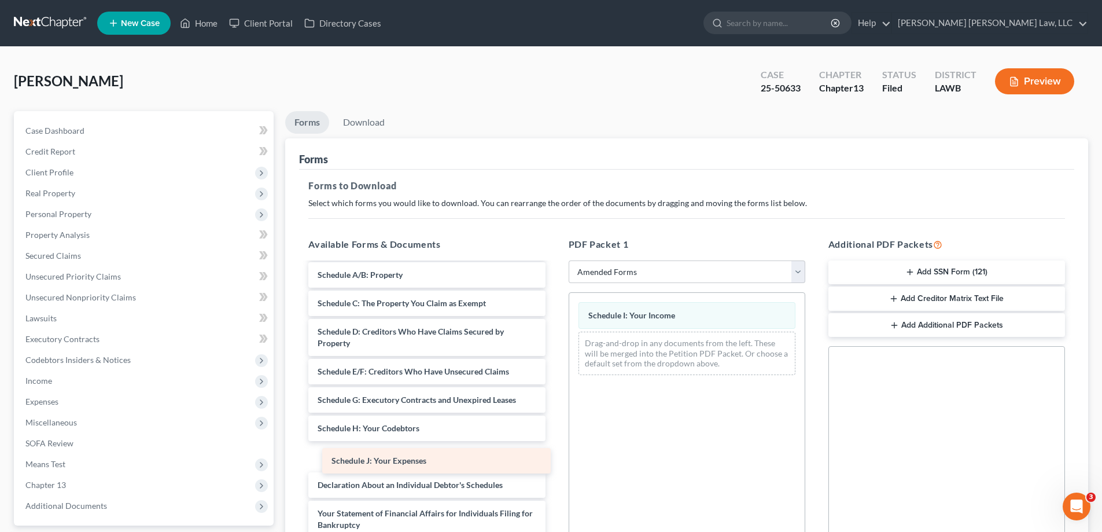
drag, startPoint x: 363, startPoint y: 453, endPoint x: 589, endPoint y: 419, distance: 228.8
click at [554, 419] on div "Schedule J: Your Expenses Voluntary Petition for Individuals Filing for Bankrup…" at bounding box center [426, 447] width 255 height 485
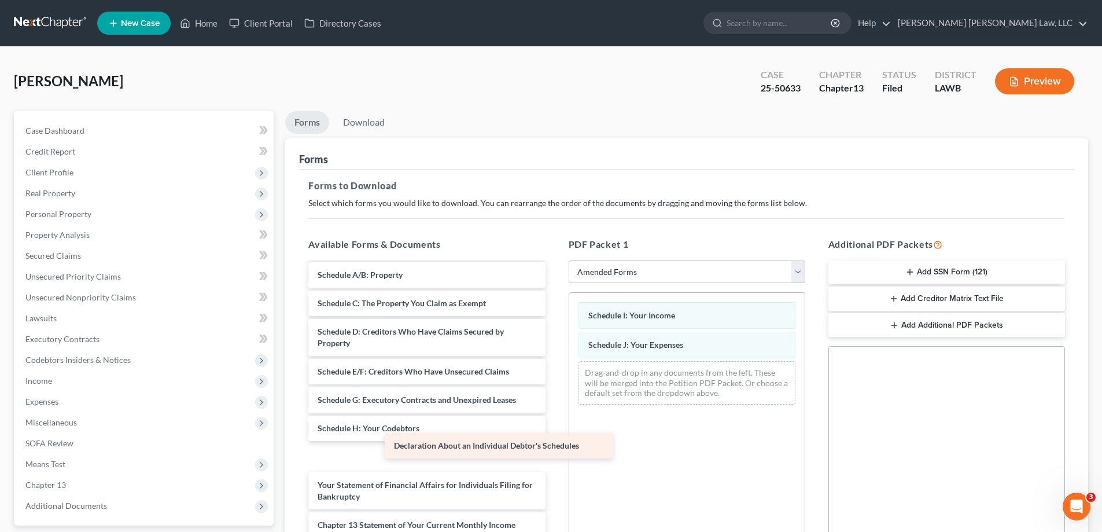
drag, startPoint x: 412, startPoint y: 460, endPoint x: 688, endPoint y: 430, distance: 277.5
click at [554, 434] on div "Declaration About an Individual Debtor's Schedules Voluntary Petition for Indiv…" at bounding box center [426, 433] width 255 height 457
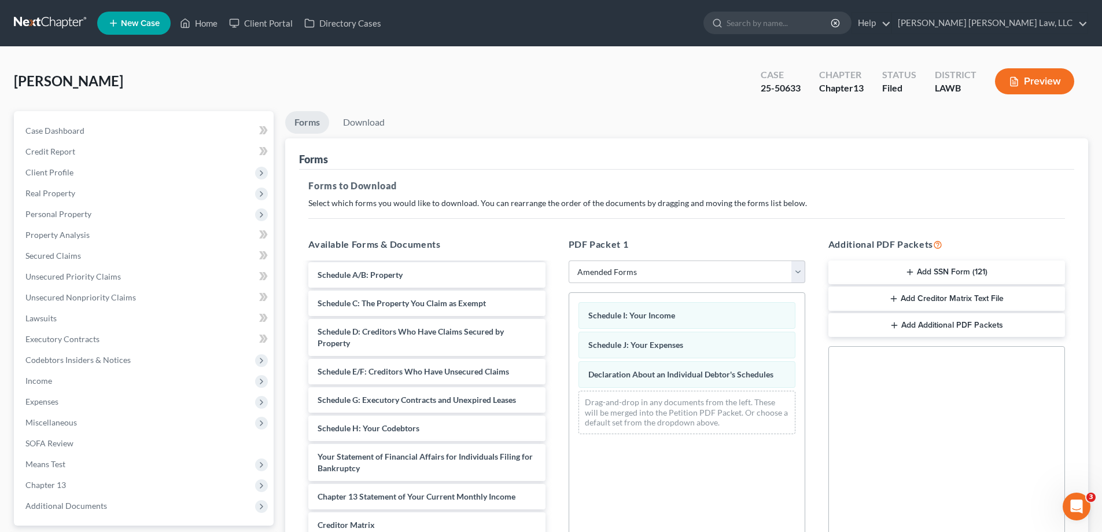
scroll to position [183, 0]
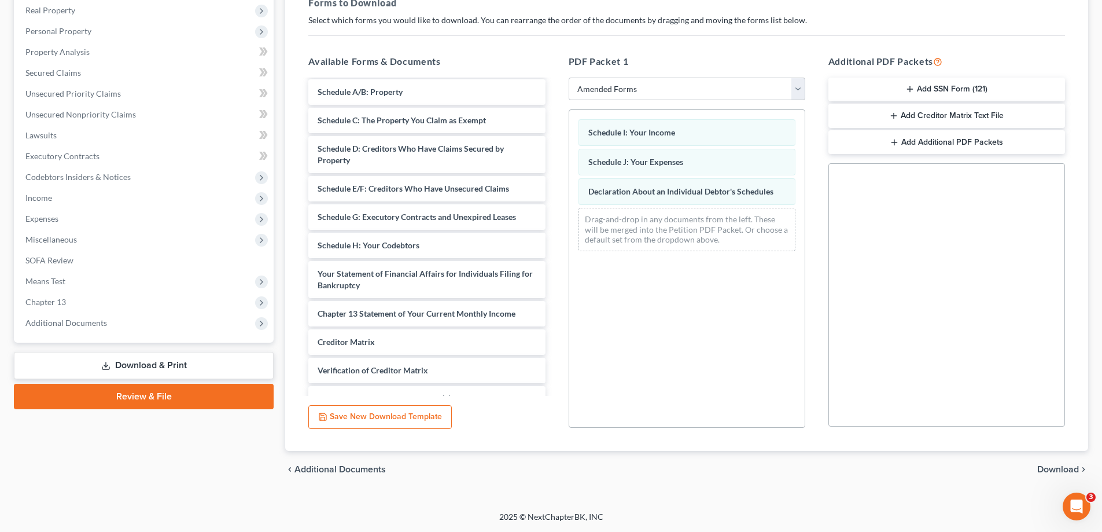
click at [1047, 468] on span "Download" at bounding box center [1058, 468] width 42 height 9
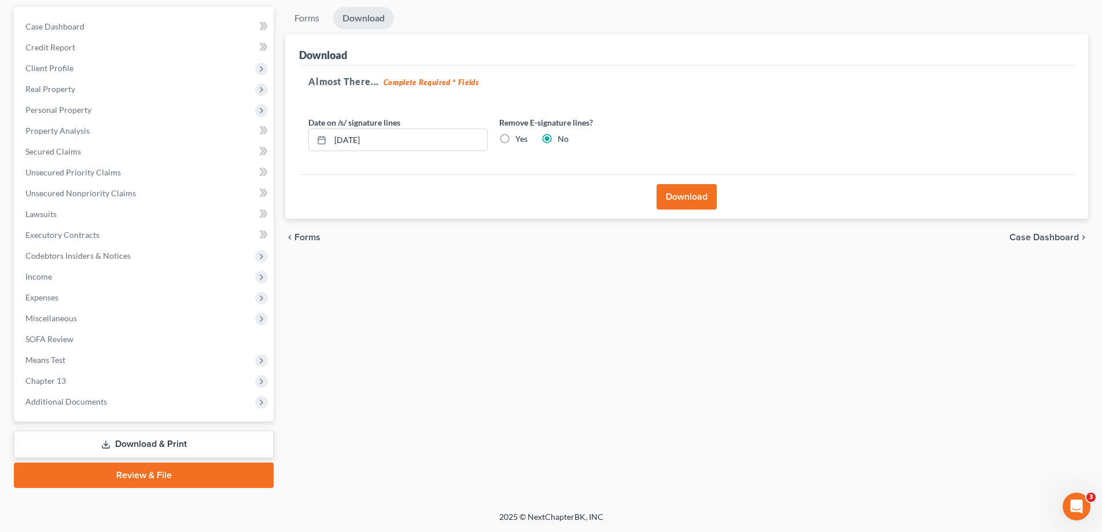
scroll to position [104, 0]
click at [695, 204] on button "Download" at bounding box center [686, 196] width 60 height 25
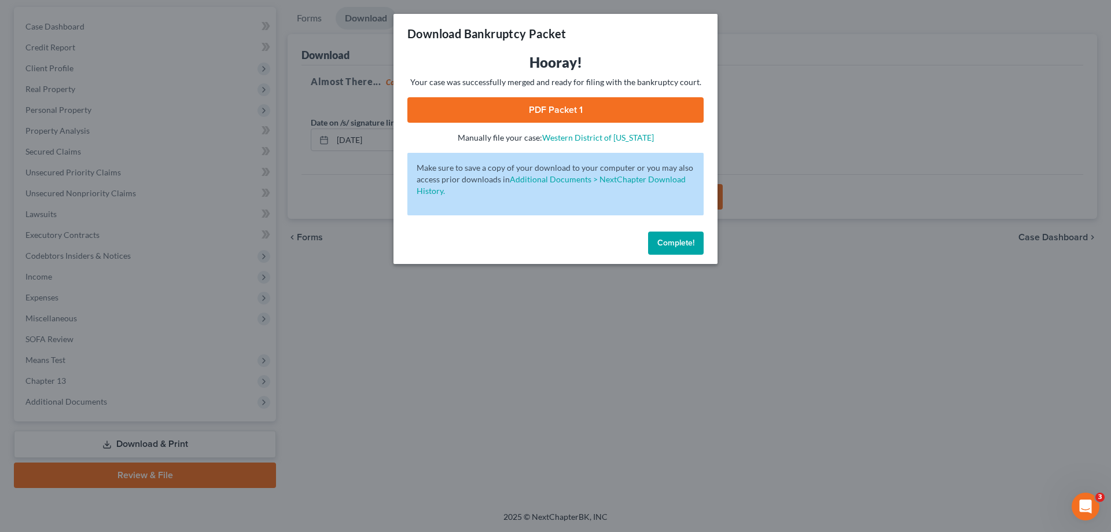
click at [587, 102] on link "PDF Packet 1" at bounding box center [555, 109] width 296 height 25
click at [679, 255] on div "Complete!" at bounding box center [555, 245] width 324 height 37
click at [683, 243] on span "Complete!" at bounding box center [675, 243] width 37 height 10
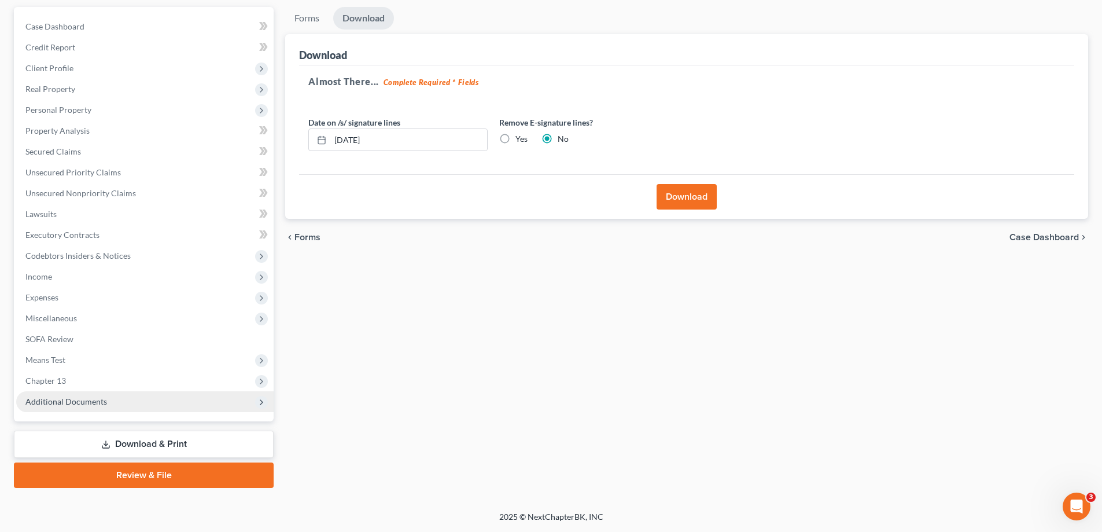
click at [83, 404] on span "Additional Documents" at bounding box center [66, 401] width 82 height 10
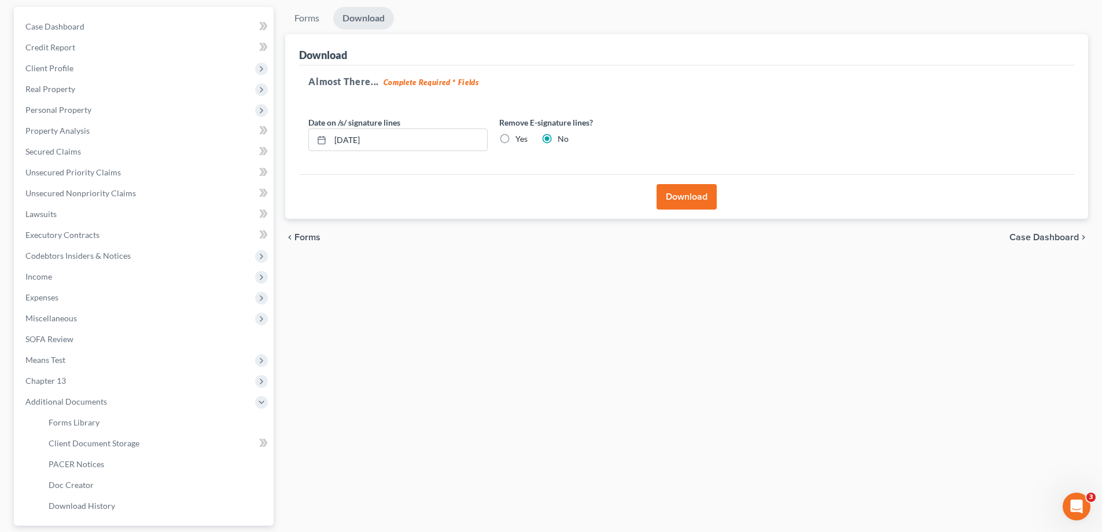
scroll to position [208, 0]
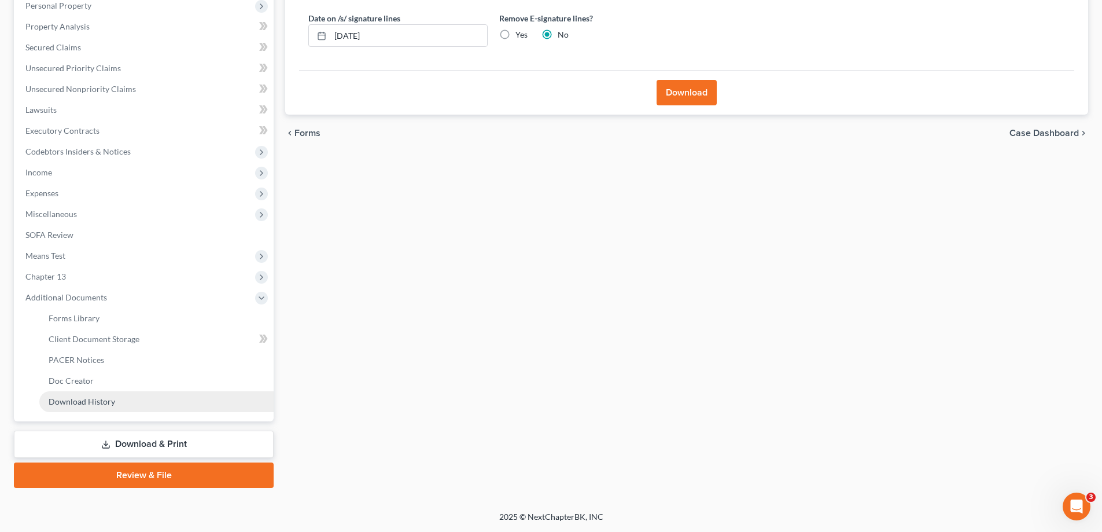
click at [91, 399] on span "Download History" at bounding box center [82, 401] width 67 height 10
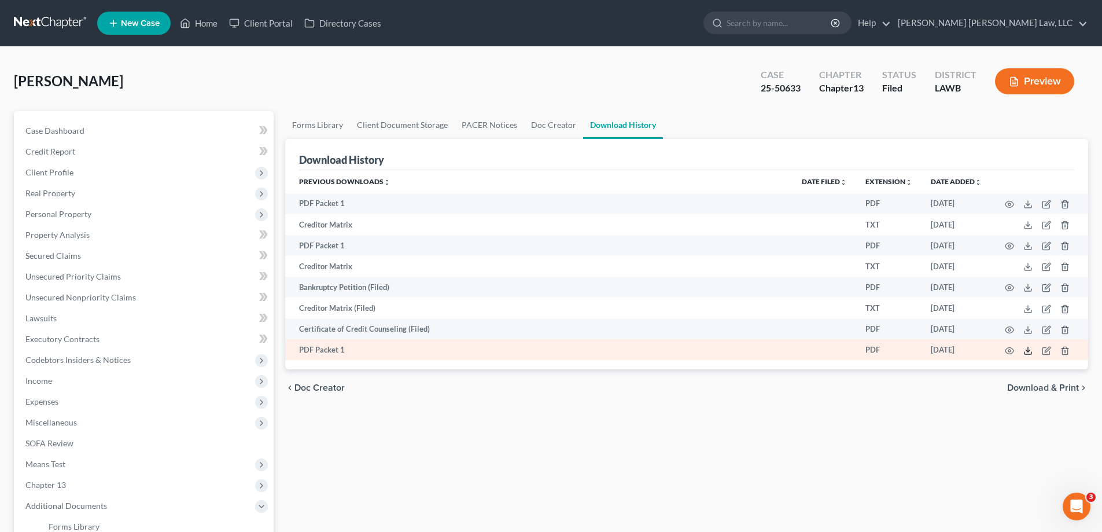
click at [1025, 352] on icon at bounding box center [1027, 350] width 9 height 9
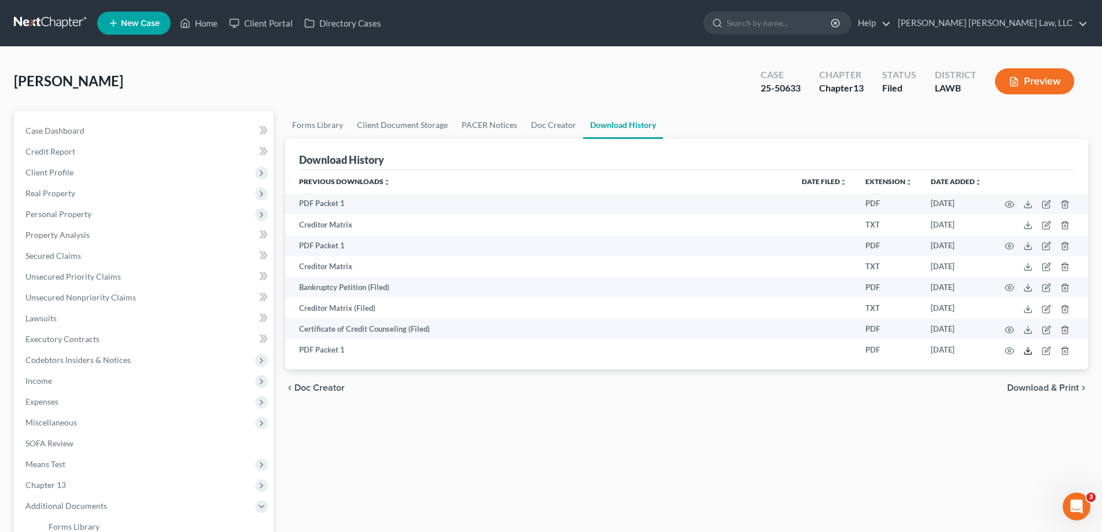
scroll to position [174, 0]
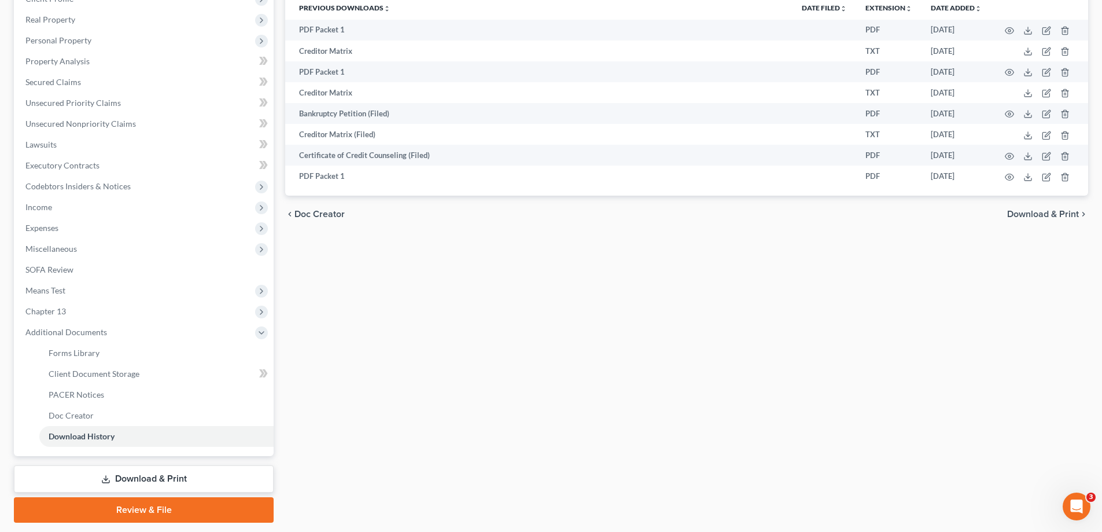
click at [167, 465] on link "Download & Print" at bounding box center [144, 478] width 260 height 27
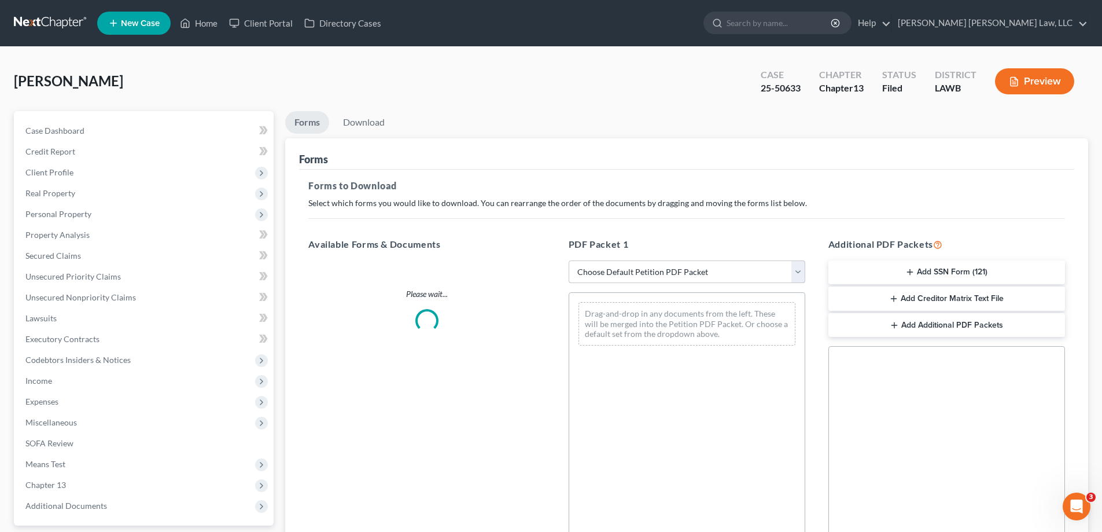
click at [613, 272] on select "Choose Default Petition PDF Packet Complete Bankruptcy Petition (all forms and …" at bounding box center [687, 271] width 237 height 23
select select "2"
click at [569, 260] on select "Choose Default Petition PDF Packet Complete Bankruptcy Petition (all forms and …" at bounding box center [687, 271] width 237 height 23
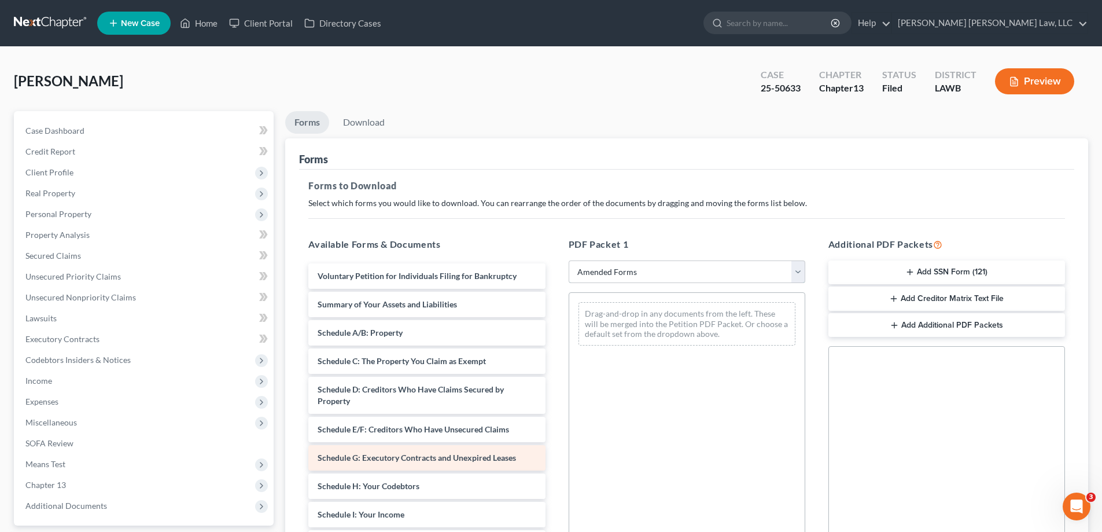
scroll to position [58, 0]
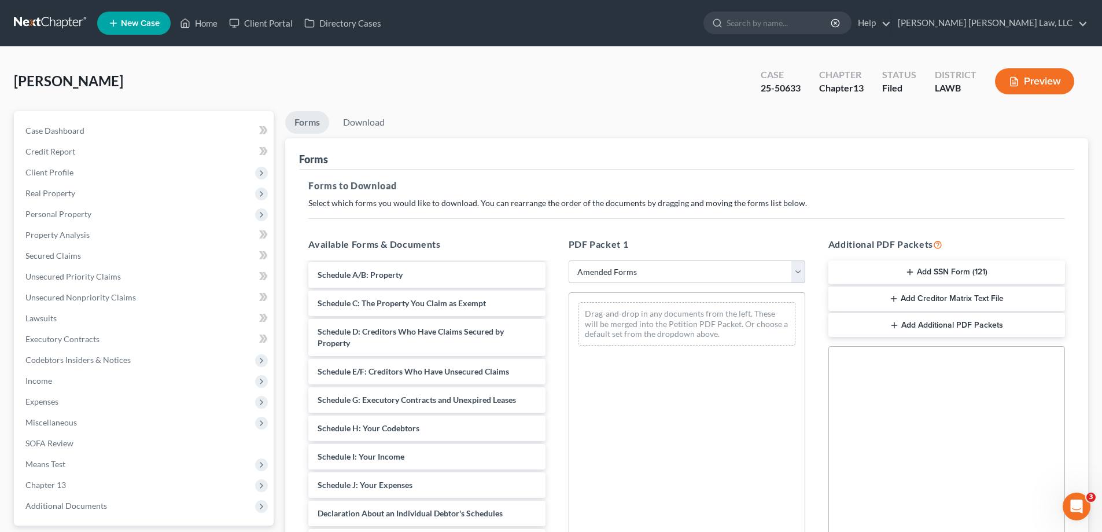
click at [554, 355] on div "Voluntary Petition for Individuals Filing for Bankruptcy Summary of Your Assets…" at bounding box center [426, 462] width 255 height 514
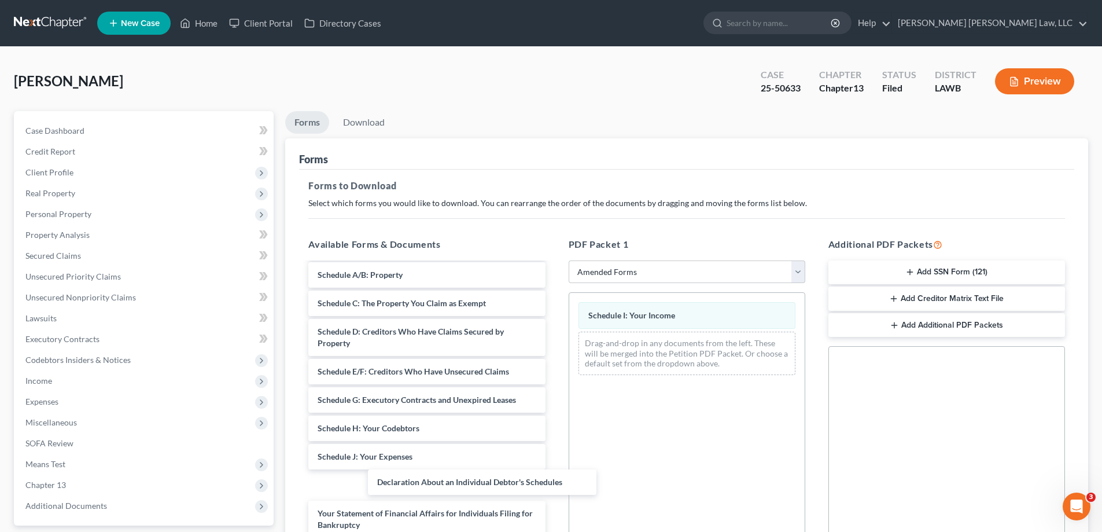
drag, startPoint x: 485, startPoint y: 480, endPoint x: 665, endPoint y: 415, distance: 191.7
click at [554, 427] on div "Declaration About an Individual Debtor's Schedules Voluntary Petition for Indiv…" at bounding box center [426, 447] width 255 height 485
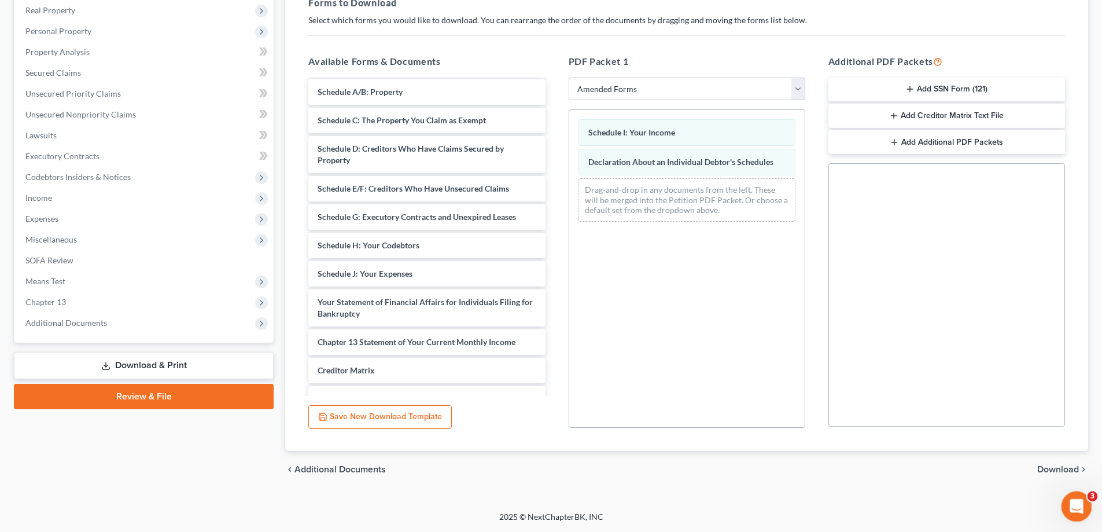
scroll to position [125, 0]
click at [1064, 470] on span "Download" at bounding box center [1058, 468] width 42 height 9
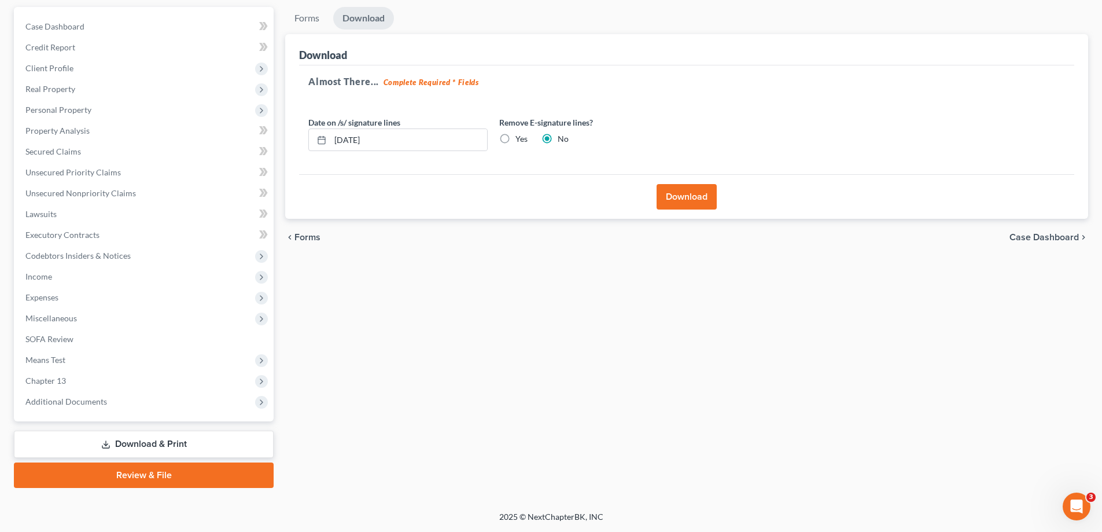
scroll to position [104, 0]
click at [707, 201] on button "Download" at bounding box center [686, 196] width 60 height 25
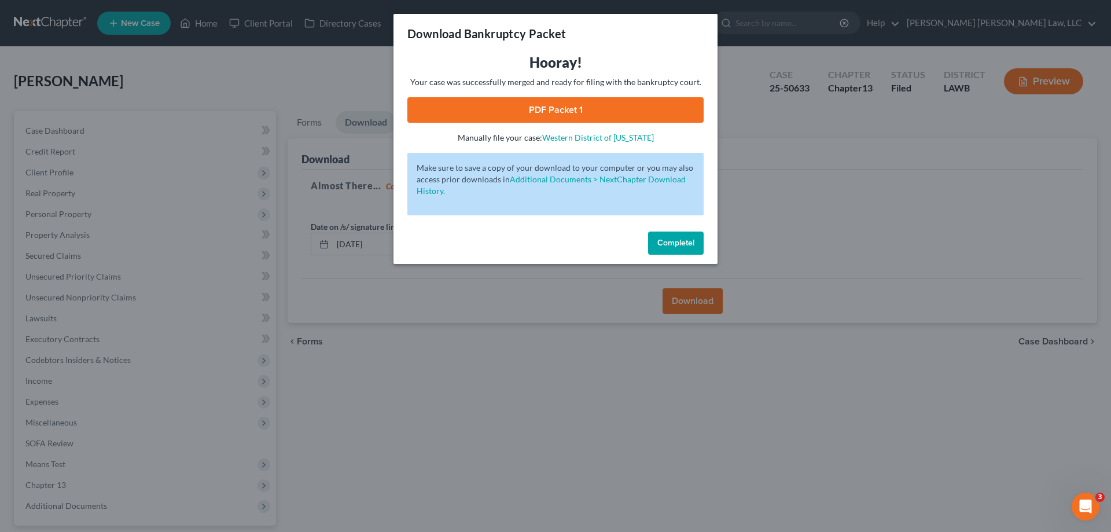
click at [554, 117] on link "PDF Packet 1" at bounding box center [555, 109] width 296 height 25
click at [687, 247] on span "Complete!" at bounding box center [675, 243] width 37 height 10
